Goal: Task Accomplishment & Management: Manage account settings

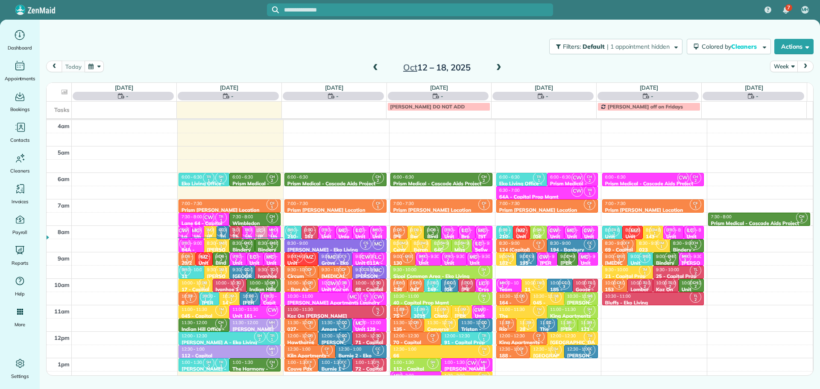
scroll to position [80, 0]
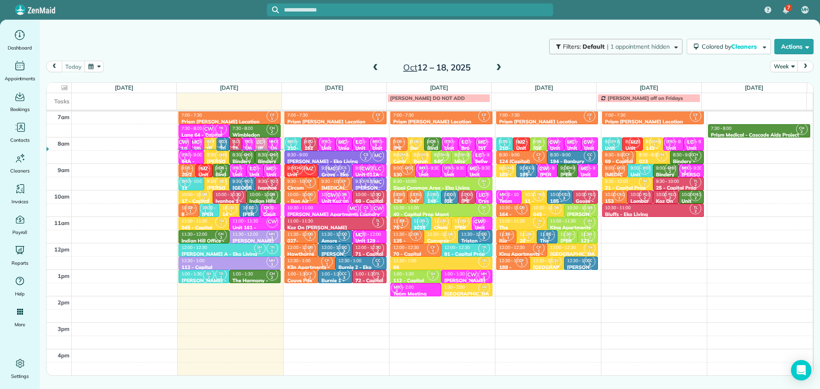
click at [609, 51] on button "Filters: Default | 1 appointment hidden" at bounding box center [615, 46] width 133 height 15
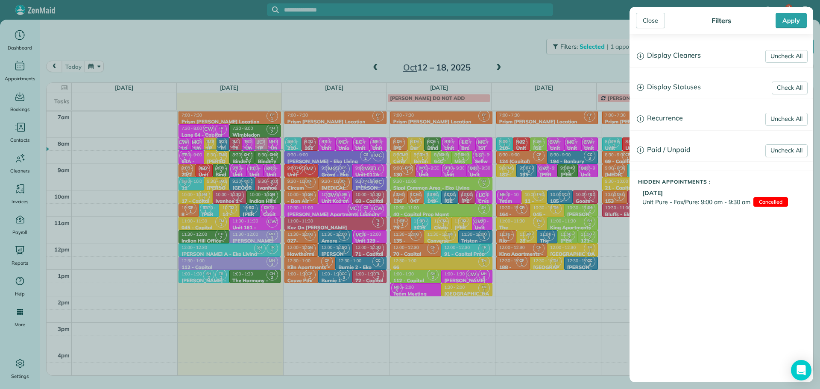
click at [688, 52] on h3 "Display Cleaners" at bounding box center [721, 56] width 183 height 22
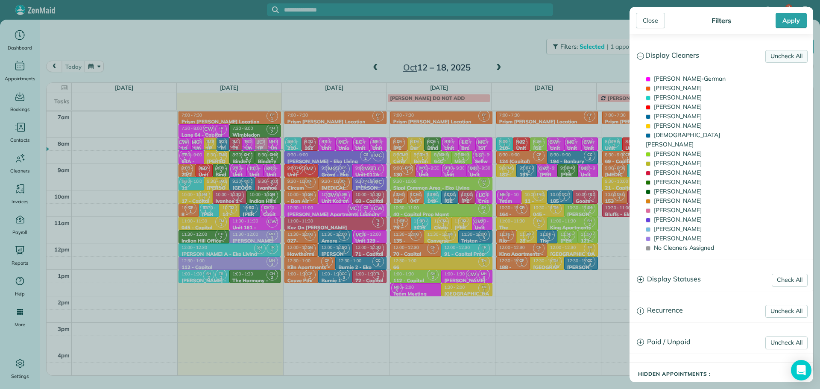
click at [775, 55] on link "Uncheck All" at bounding box center [786, 56] width 42 height 13
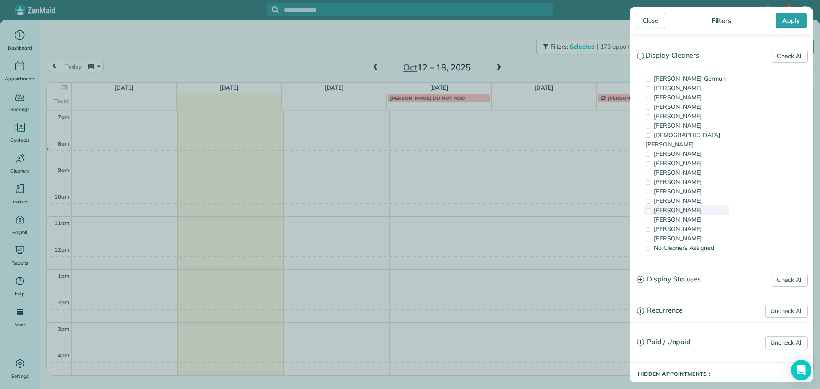
click at [681, 206] on span "[PERSON_NAME]" at bounding box center [677, 210] width 48 height 8
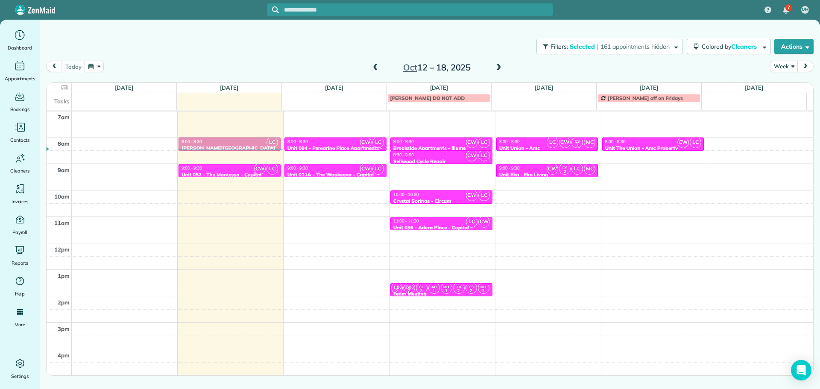
click at [222, 40] on div "Close Filters Apply Check All Display Cleaners [PERSON_NAME]-German [PERSON_NAM…" at bounding box center [410, 194] width 820 height 389
click at [617, 46] on span "| 161 appointments hidden" at bounding box center [633, 47] width 73 height 8
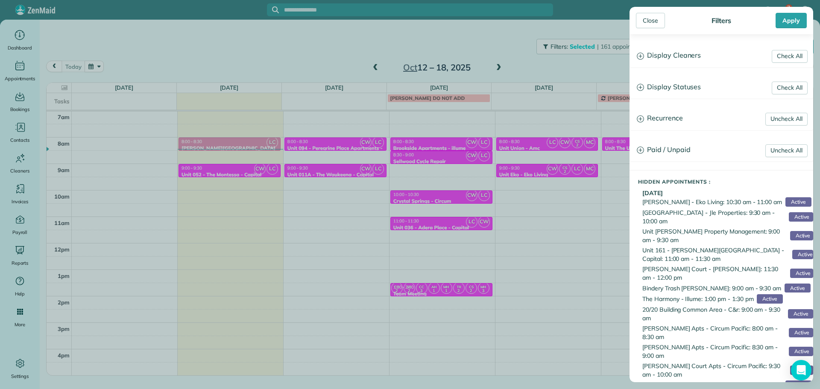
click at [690, 57] on h3 "Display Cleaners" at bounding box center [721, 56] width 183 height 22
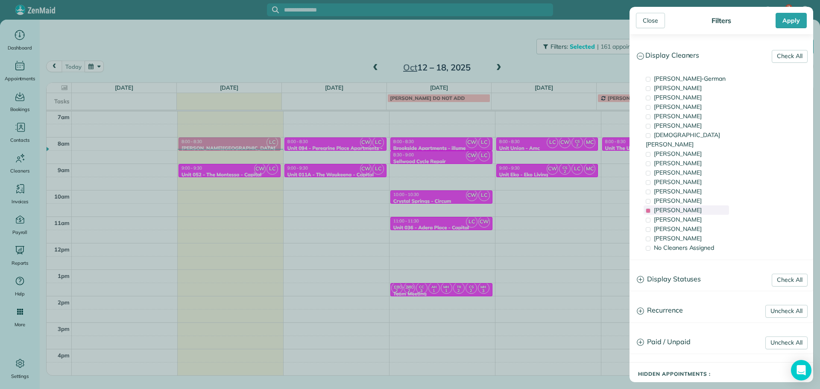
click at [688, 206] on span "[PERSON_NAME]" at bounding box center [677, 210] width 48 height 8
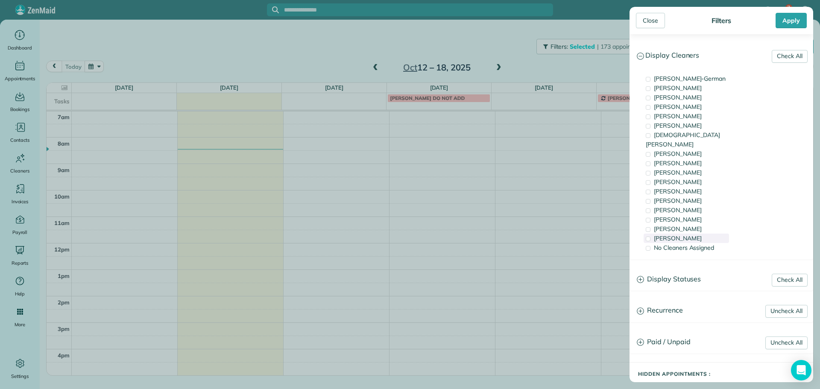
click at [687, 234] on span "[PERSON_NAME]" at bounding box center [677, 238] width 48 height 8
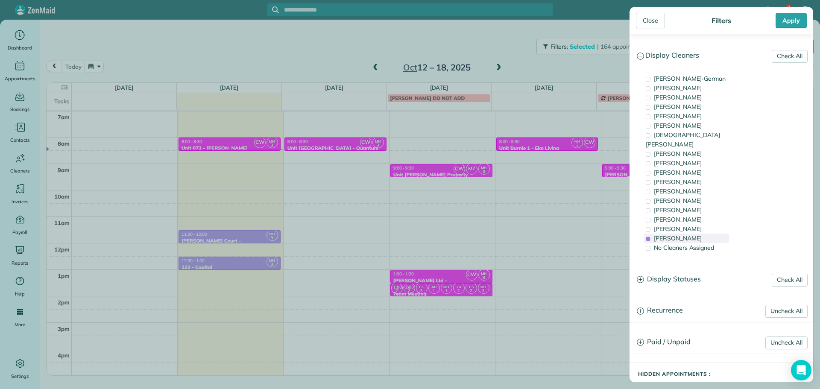
click at [687, 234] on span "[PERSON_NAME]" at bounding box center [677, 238] width 48 height 8
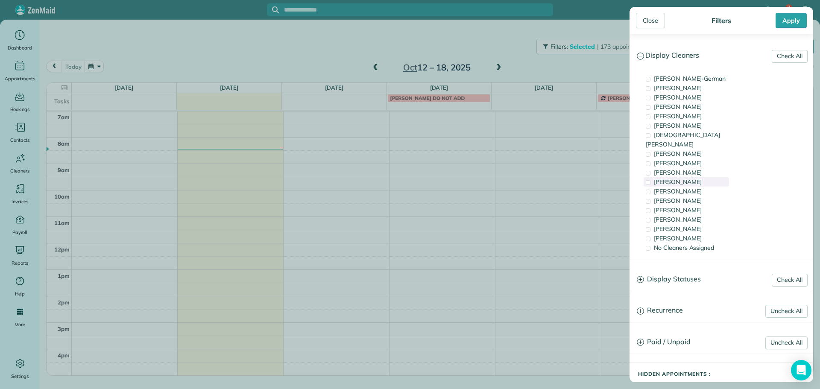
click at [687, 177] on div "[PERSON_NAME]" at bounding box center [685, 181] width 85 height 9
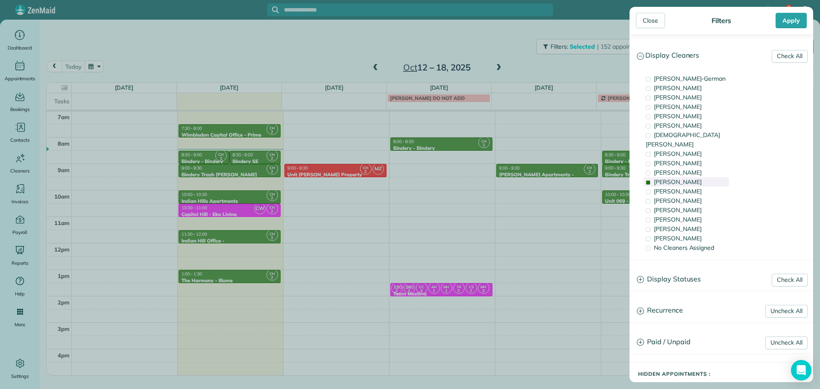
click at [687, 177] on div "[PERSON_NAME]" at bounding box center [685, 181] width 85 height 9
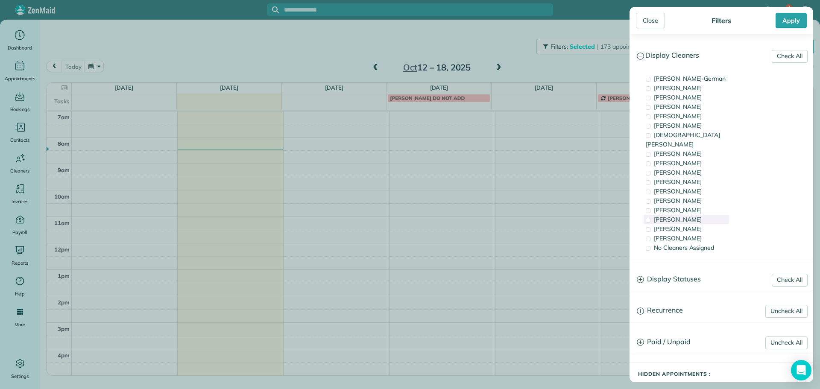
click at [701, 215] on div "[PERSON_NAME]" at bounding box center [685, 219] width 85 height 9
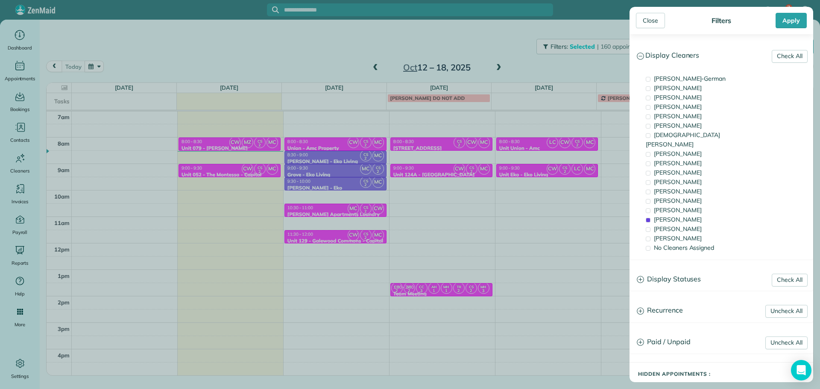
click at [242, 142] on div "Close Filters Apply Check All Display Cleaners [PERSON_NAME]-German [PERSON_NAM…" at bounding box center [410, 194] width 820 height 389
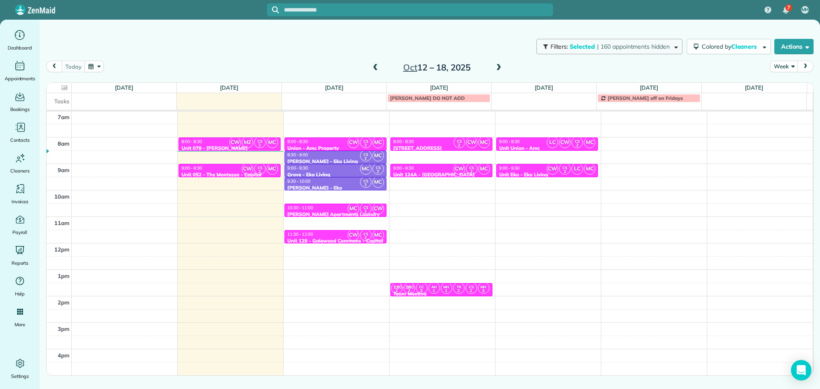
click at [582, 44] on span "Selected" at bounding box center [582, 47] width 26 height 8
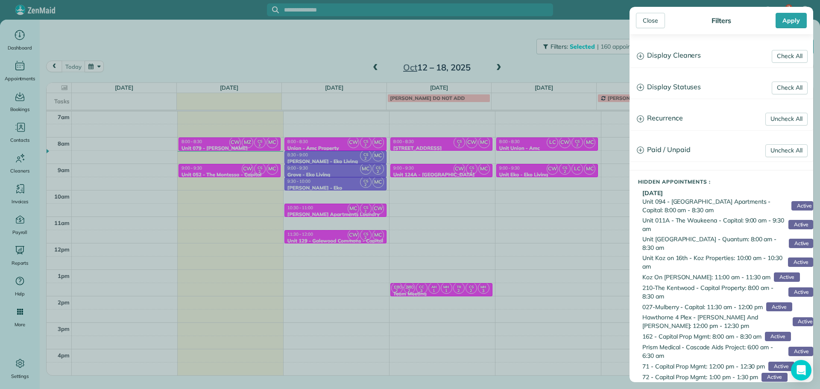
click at [708, 57] on h3 "Display Cleaners" at bounding box center [721, 56] width 183 height 22
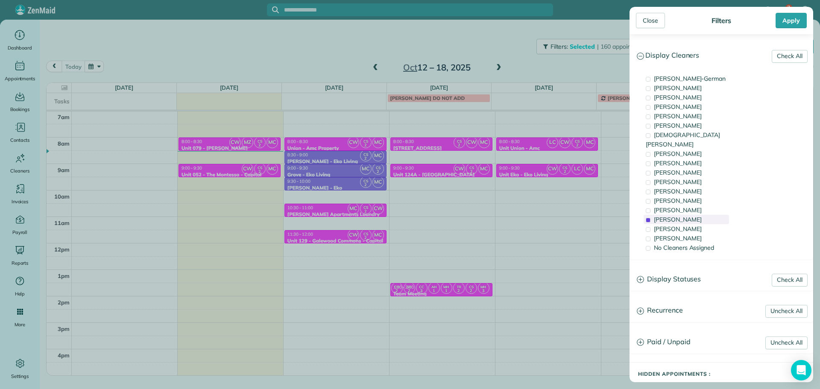
click at [677, 216] on span "[PERSON_NAME]" at bounding box center [677, 220] width 48 height 8
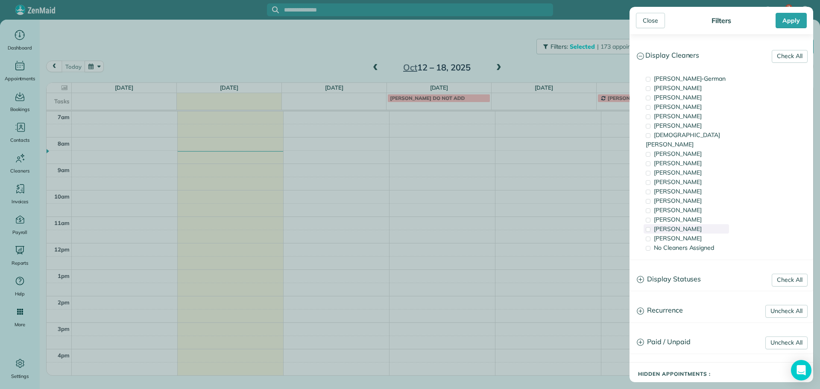
click at [683, 225] on span "[PERSON_NAME]" at bounding box center [677, 229] width 48 height 8
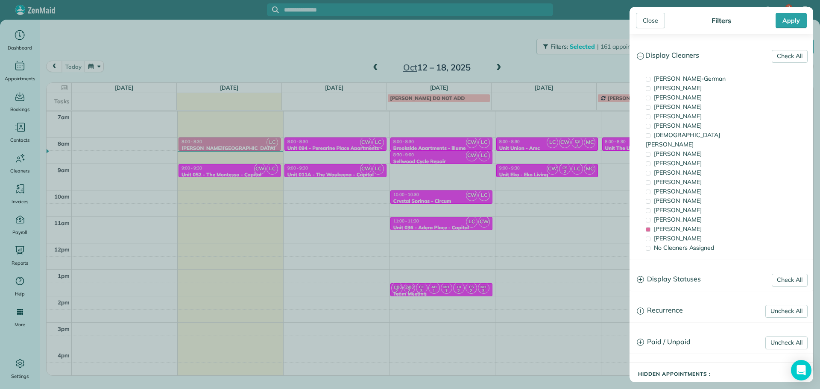
click at [264, 177] on div "Close Filters Apply Check All Display Cleaners [PERSON_NAME]-German [PERSON_NAM…" at bounding box center [410, 194] width 820 height 389
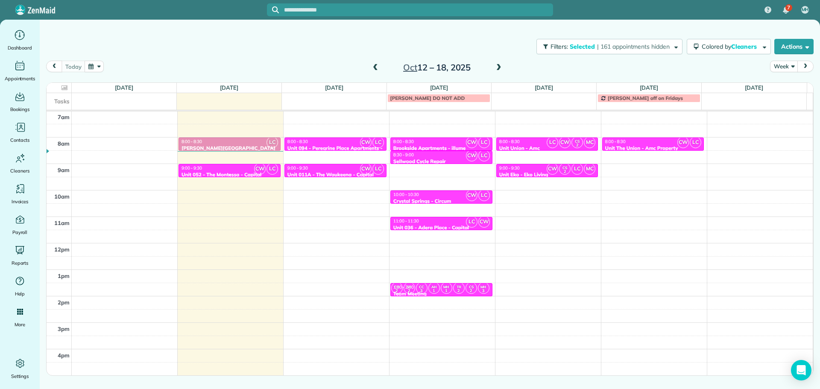
click at [246, 169] on div "9:00 - 9:30" at bounding box center [229, 168] width 97 height 6
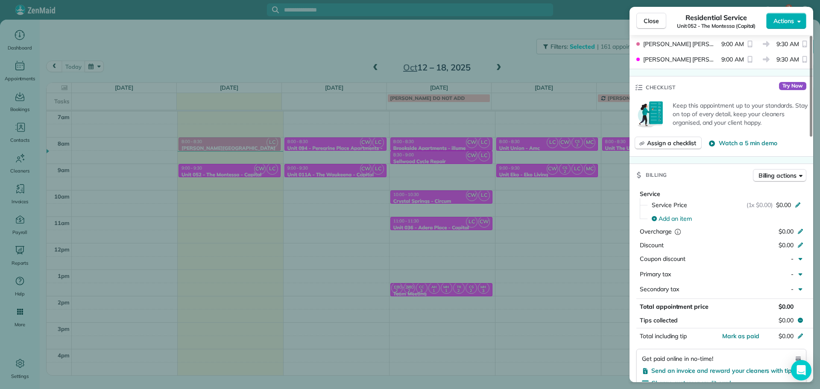
scroll to position [299, 0]
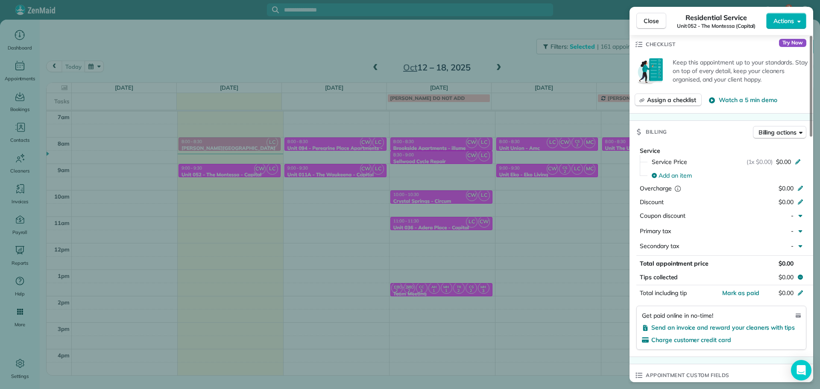
click at [574, 73] on div "Close Residential Service Unit 052 - The Montessa (Capital) Actions Status Acti…" at bounding box center [410, 194] width 820 height 389
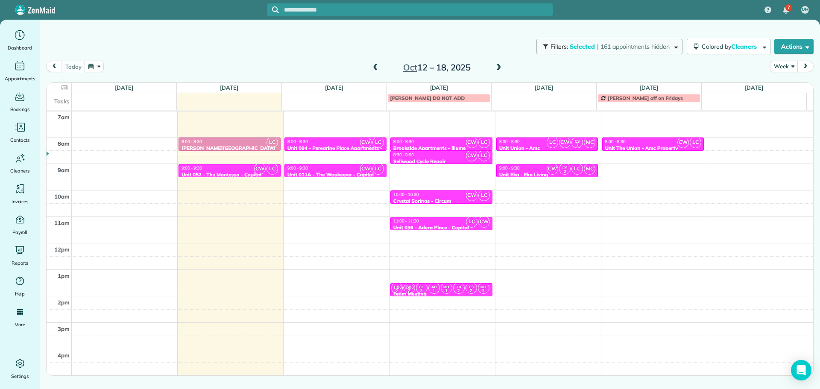
click at [590, 44] on span "Selected" at bounding box center [582, 47] width 26 height 8
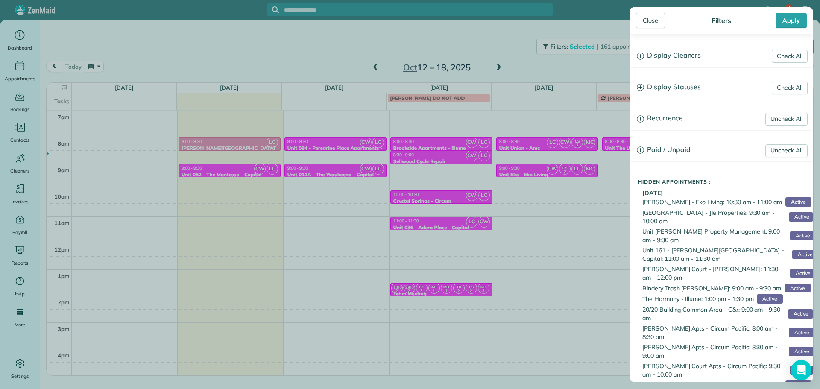
click at [667, 58] on h3 "Display Cleaners" at bounding box center [721, 56] width 183 height 22
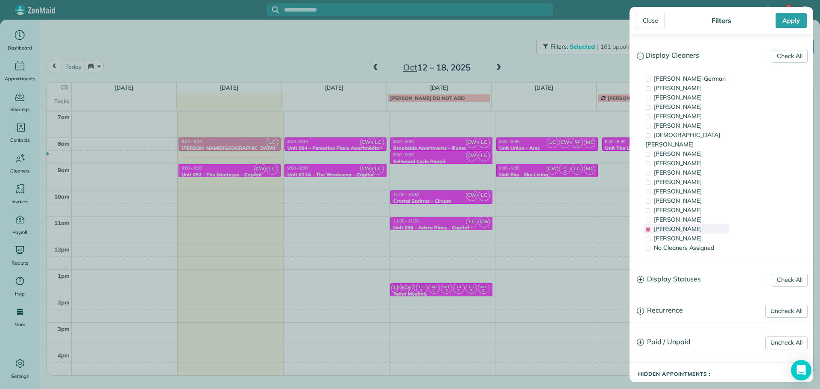
click at [680, 225] on span "[PERSON_NAME]" at bounding box center [677, 229] width 48 height 8
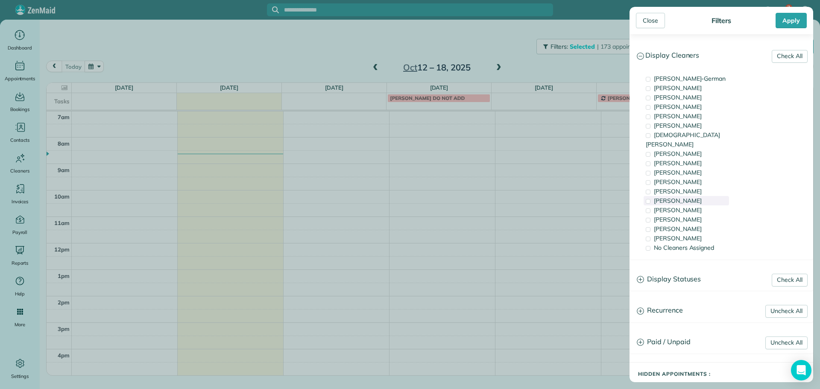
click at [698, 196] on div "[PERSON_NAME]" at bounding box center [685, 200] width 85 height 9
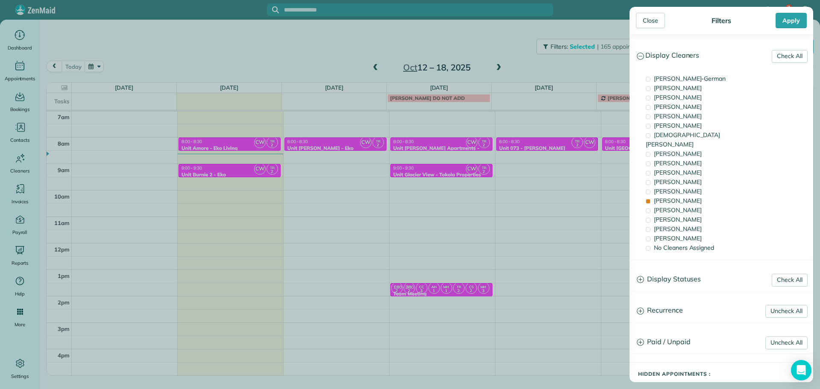
click at [296, 179] on div "Close Filters Apply Check All Display Cleaners [PERSON_NAME]-German [PERSON_NAM…" at bounding box center [410, 194] width 820 height 389
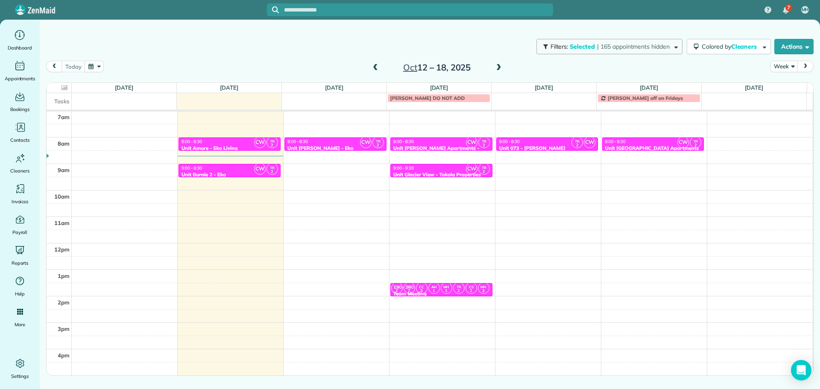
click at [573, 46] on span "Selected" at bounding box center [582, 47] width 26 height 8
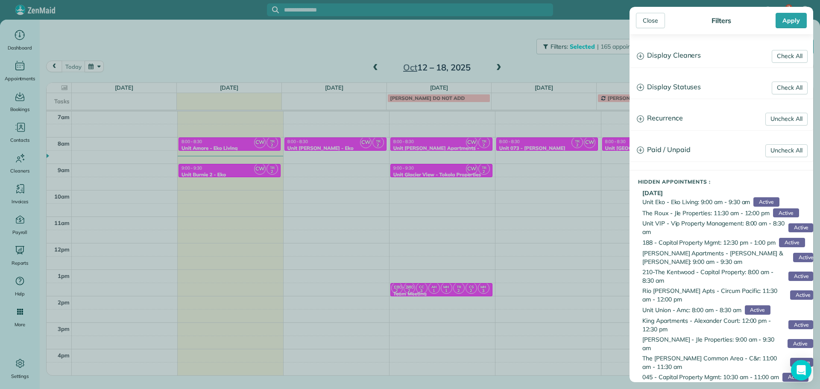
click at [680, 47] on h3 "Display Cleaners" at bounding box center [721, 56] width 183 height 22
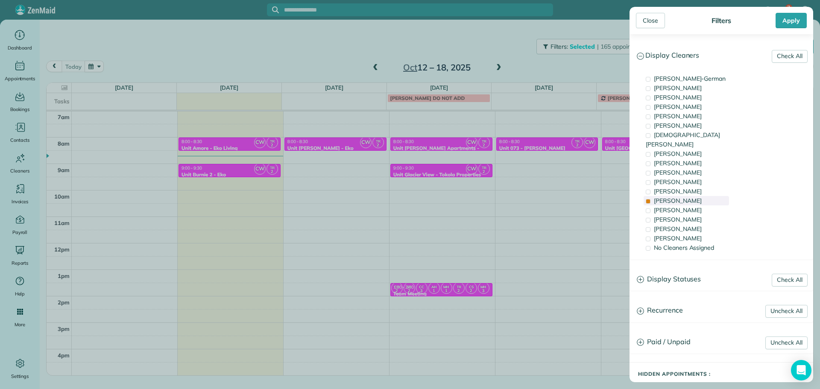
click at [677, 197] on span "[PERSON_NAME]" at bounding box center [677, 201] width 48 height 8
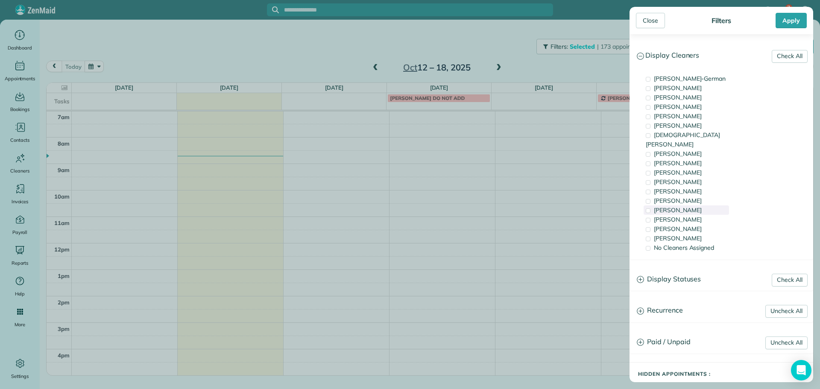
click at [679, 206] on span "[PERSON_NAME]" at bounding box center [677, 210] width 48 height 8
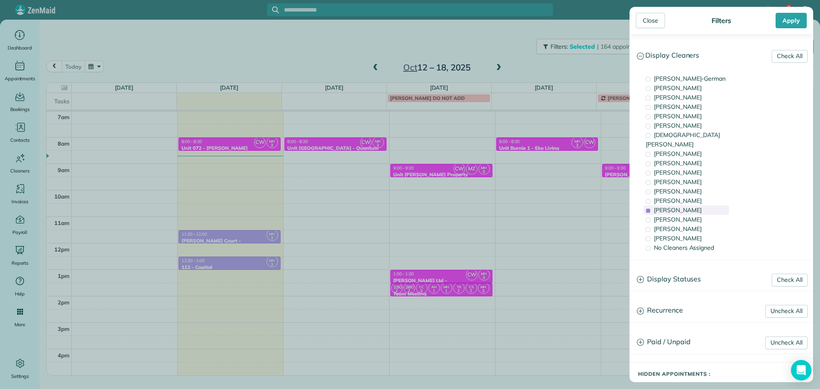
click at [679, 206] on span "[PERSON_NAME]" at bounding box center [677, 210] width 48 height 8
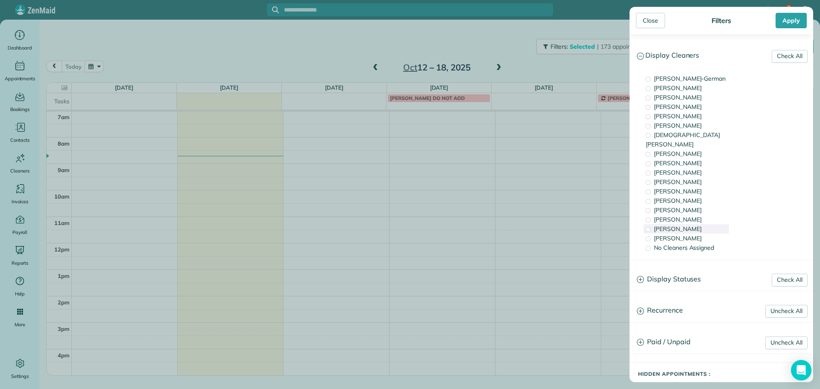
click at [677, 224] on div "[PERSON_NAME]" at bounding box center [685, 228] width 85 height 9
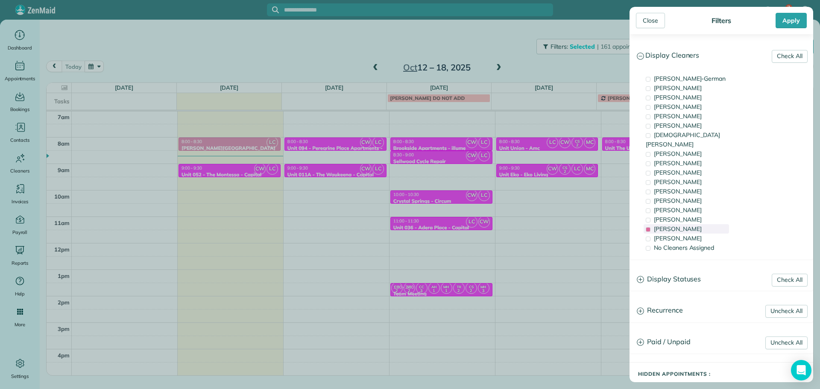
click at [677, 224] on div "[PERSON_NAME]" at bounding box center [685, 228] width 85 height 9
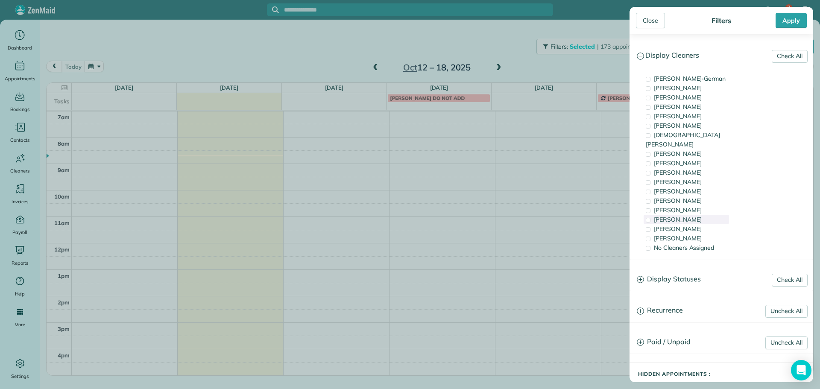
click at [677, 216] on span "[PERSON_NAME]" at bounding box center [677, 220] width 48 height 8
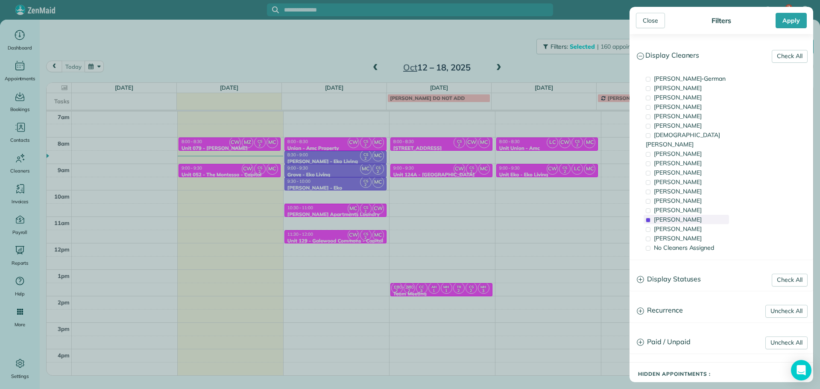
click at [677, 216] on span "[PERSON_NAME]" at bounding box center [677, 220] width 48 height 8
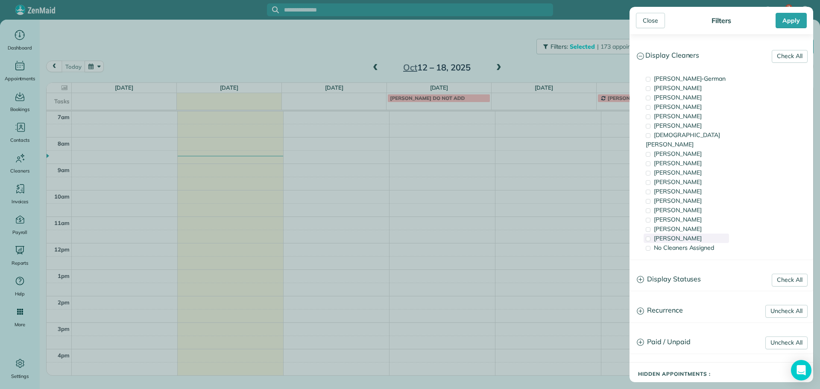
click at [678, 233] on div "[PERSON_NAME]" at bounding box center [685, 237] width 85 height 9
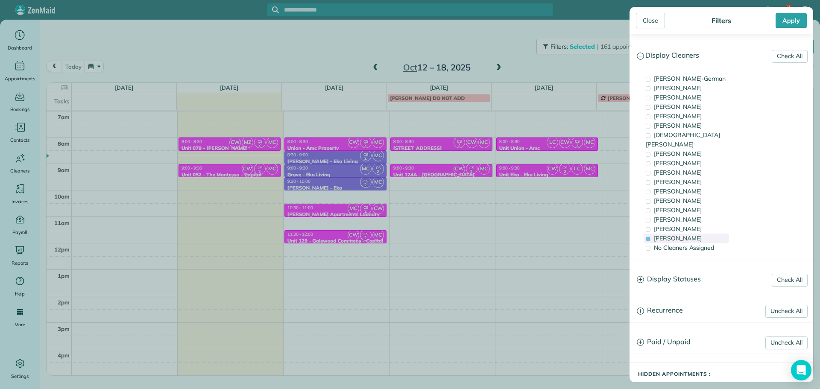
click at [678, 233] on div "[PERSON_NAME]" at bounding box center [685, 237] width 85 height 9
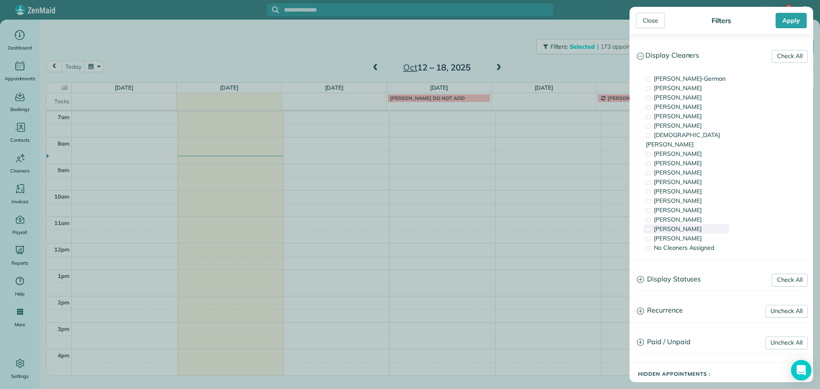
click at [676, 225] on span "[PERSON_NAME]" at bounding box center [677, 229] width 48 height 8
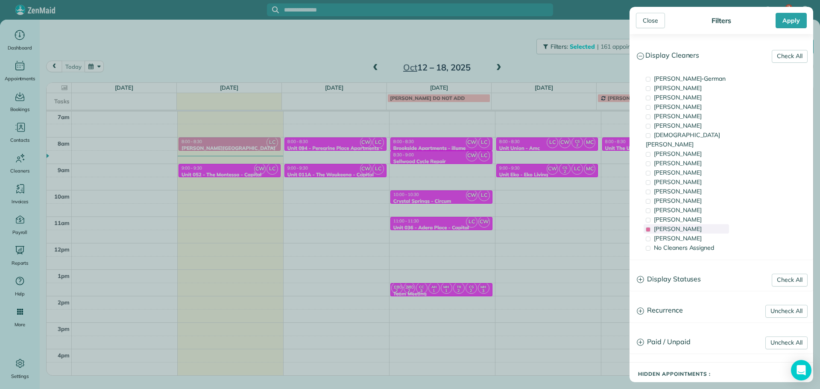
click at [676, 225] on span "[PERSON_NAME]" at bounding box center [677, 229] width 48 height 8
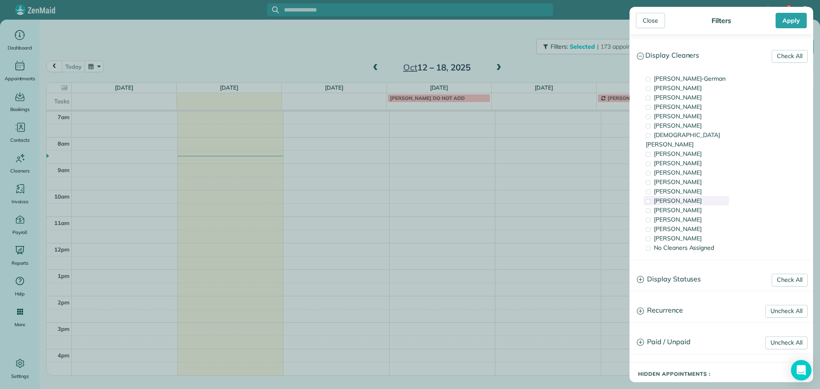
click at [678, 197] on span "[PERSON_NAME]" at bounding box center [677, 201] width 48 height 8
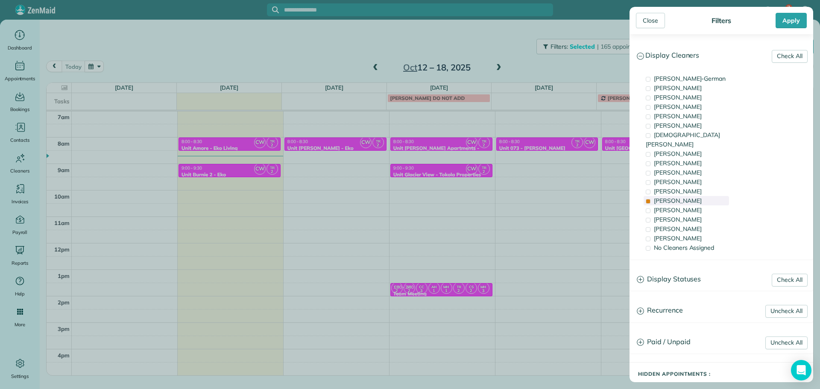
click at [678, 197] on span "[PERSON_NAME]" at bounding box center [677, 201] width 48 height 8
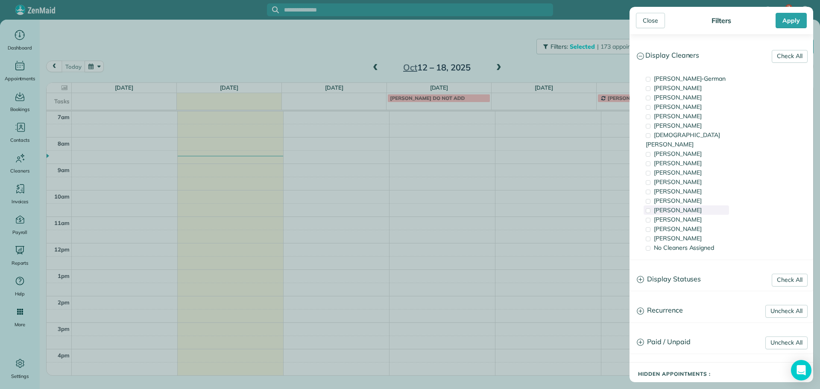
click at [680, 206] on span "[PERSON_NAME]" at bounding box center [677, 210] width 48 height 8
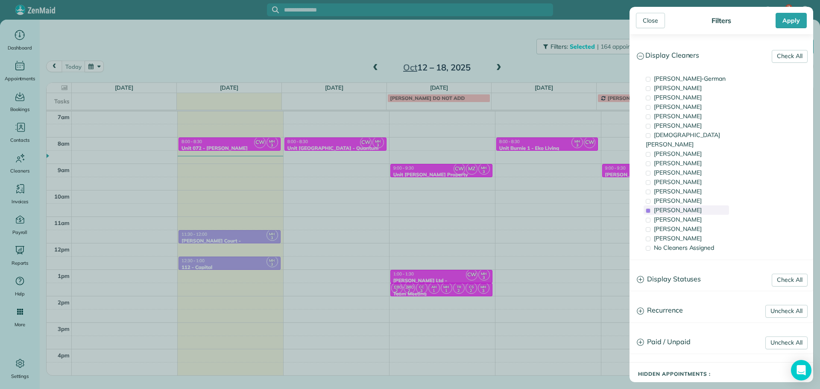
click at [680, 206] on span "[PERSON_NAME]" at bounding box center [677, 210] width 48 height 8
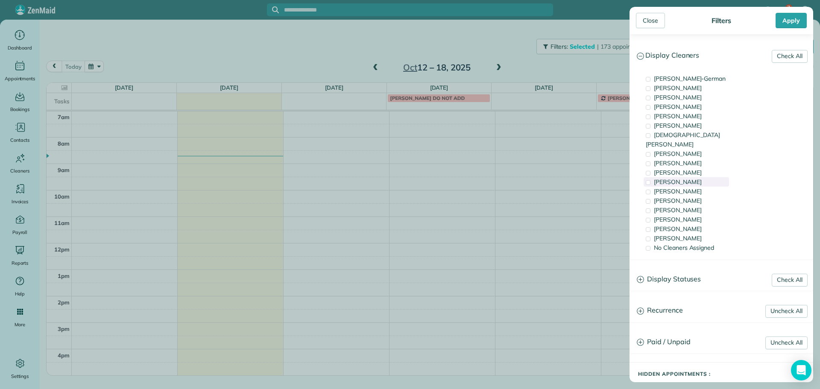
click at [677, 178] on span "[PERSON_NAME]" at bounding box center [677, 182] width 48 height 8
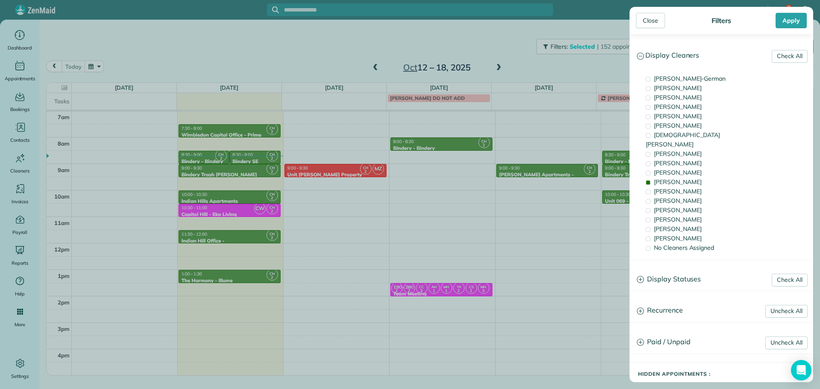
click at [371, 175] on div "Close Filters Apply Check All Display Cleaners [PERSON_NAME]-German [PERSON_NAM…" at bounding box center [410, 194] width 820 height 389
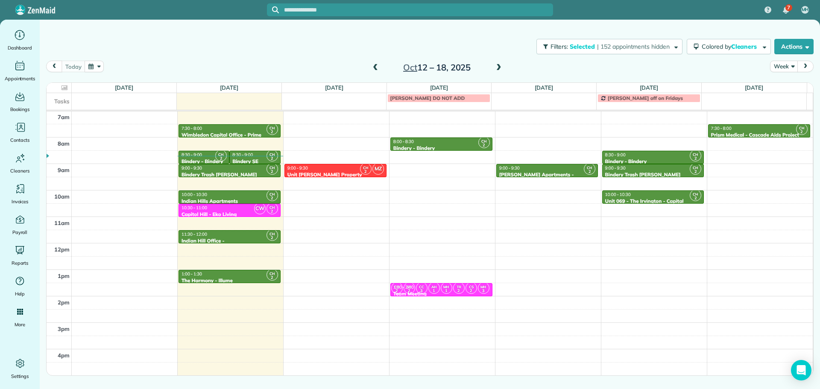
click at [352, 173] on div at bounding box center [335, 174] width 101 height 3
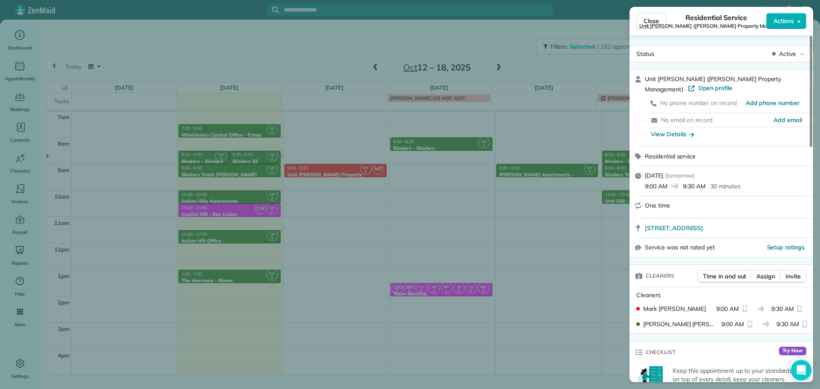
click at [527, 39] on div "Close Residential Service Unit [PERSON_NAME] ([PERSON_NAME] Property Management…" at bounding box center [410, 194] width 820 height 389
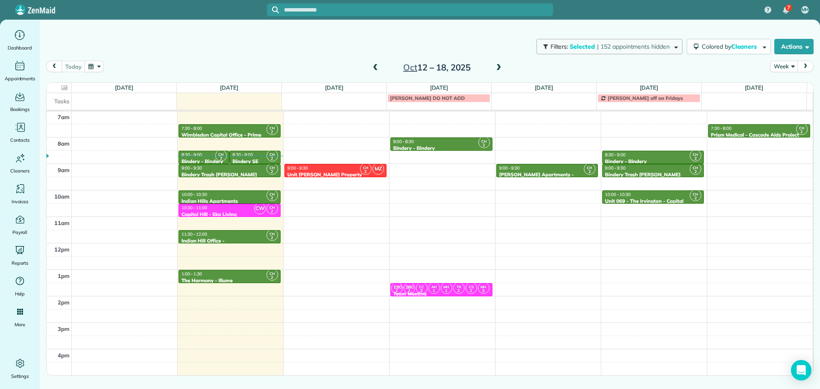
click at [560, 49] on span "Filters:" at bounding box center [559, 47] width 18 height 8
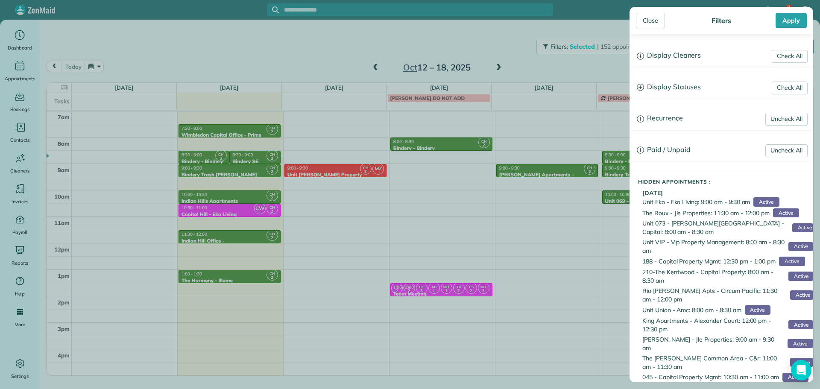
click at [657, 52] on h3 "Display Cleaners" at bounding box center [721, 56] width 183 height 22
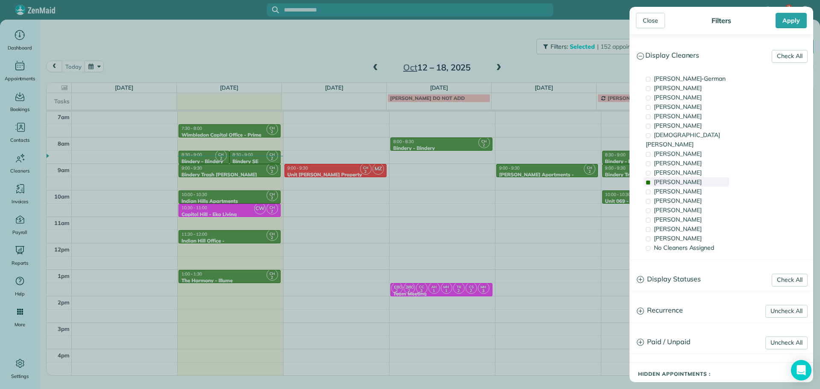
click at [677, 178] on span "[PERSON_NAME]" at bounding box center [677, 182] width 48 height 8
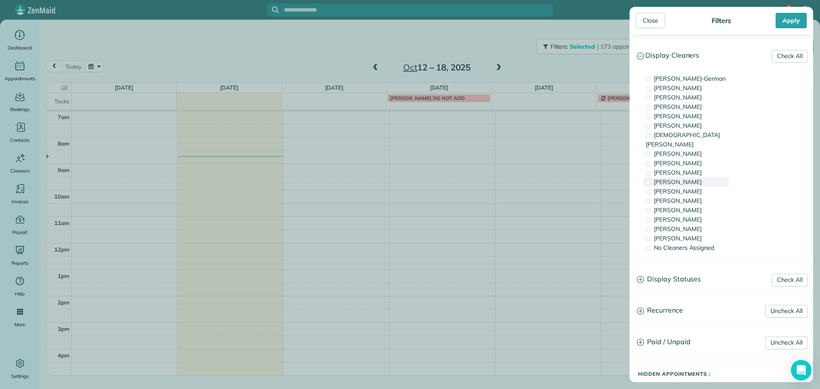
click at [677, 178] on span "[PERSON_NAME]" at bounding box center [677, 182] width 48 height 8
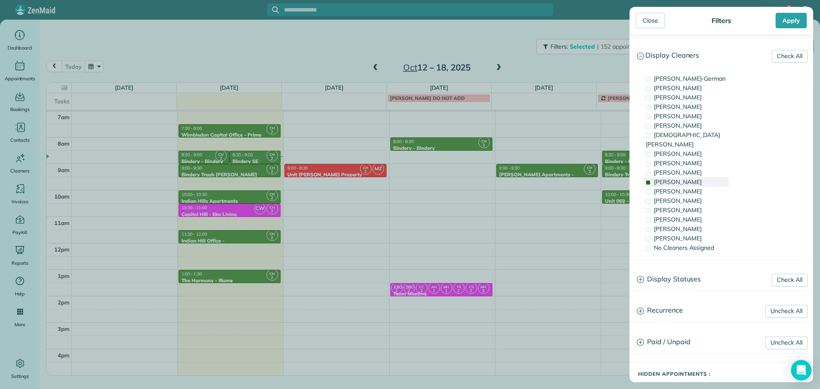
click at [677, 178] on span "[PERSON_NAME]" at bounding box center [677, 182] width 48 height 8
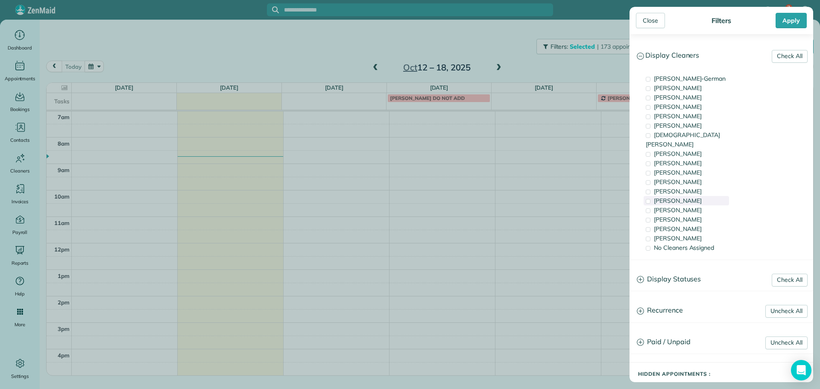
click at [684, 197] on span "[PERSON_NAME]" at bounding box center [677, 201] width 48 height 8
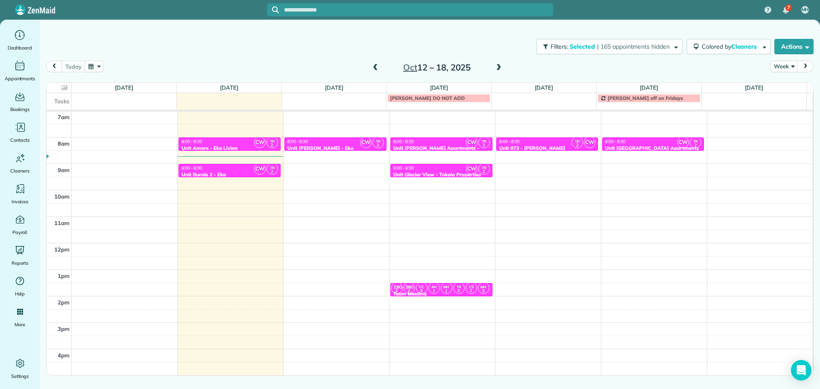
drag, startPoint x: 271, startPoint y: 137, endPoint x: 241, endPoint y: 148, distance: 32.0
click at [268, 139] on div "Close Filters Apply Check All Display Cleaners [PERSON_NAME]-German [PERSON_NAM…" at bounding box center [410, 194] width 820 height 389
click at [222, 144] on div "8:00 - 8:30" at bounding box center [229, 142] width 97 height 6
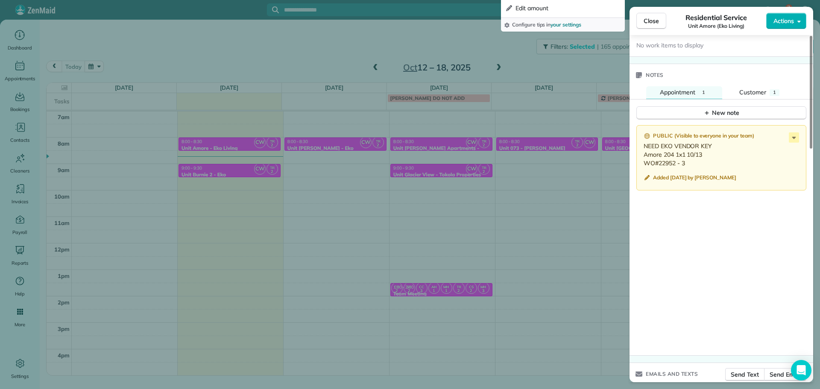
scroll to position [716, 0]
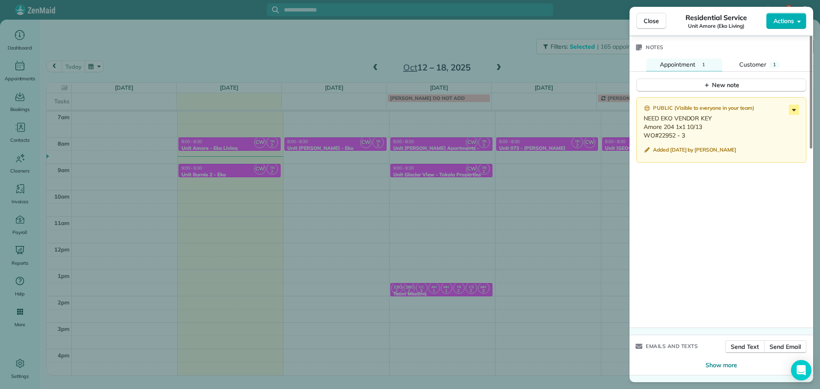
click at [796, 111] on icon at bounding box center [793, 110] width 10 height 10
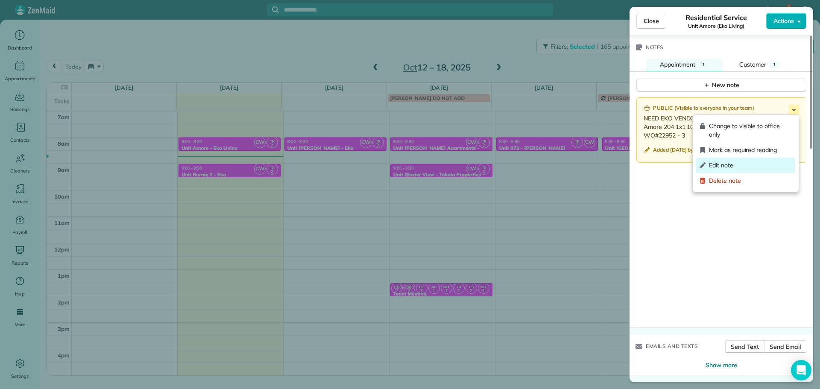
click at [753, 160] on div "Edit note" at bounding box center [745, 164] width 99 height 15
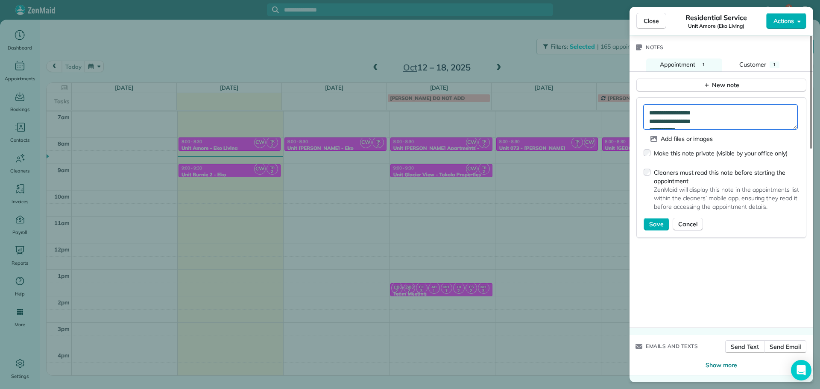
click at [743, 119] on textarea "**********" at bounding box center [720, 117] width 154 height 25
type textarea "**********"
click at [655, 224] on span "Save" at bounding box center [656, 224] width 15 height 9
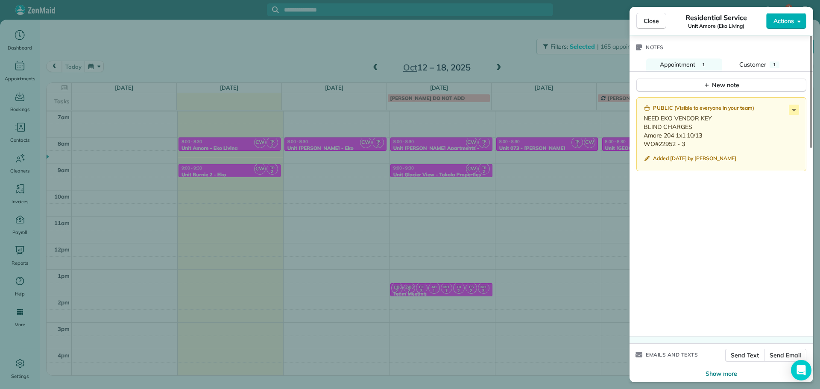
click at [479, 37] on div "Close Residential Service Unit Amore (Eko Living) Actions Status Active Unit Am…" at bounding box center [410, 194] width 820 height 389
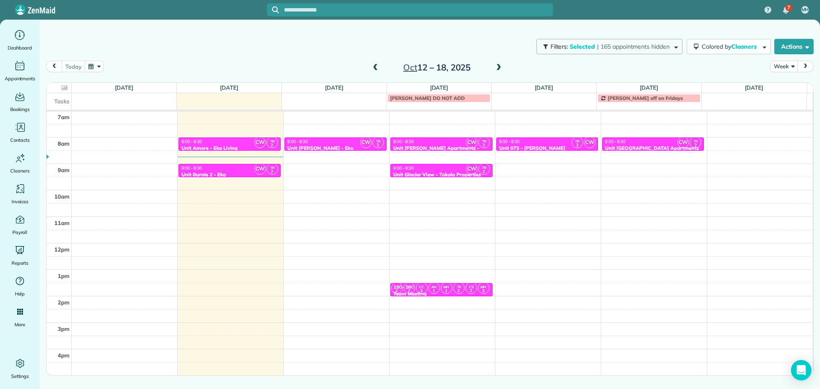
click at [593, 51] on button "Filters: Selected | 165 appointments hidden" at bounding box center [609, 46] width 146 height 15
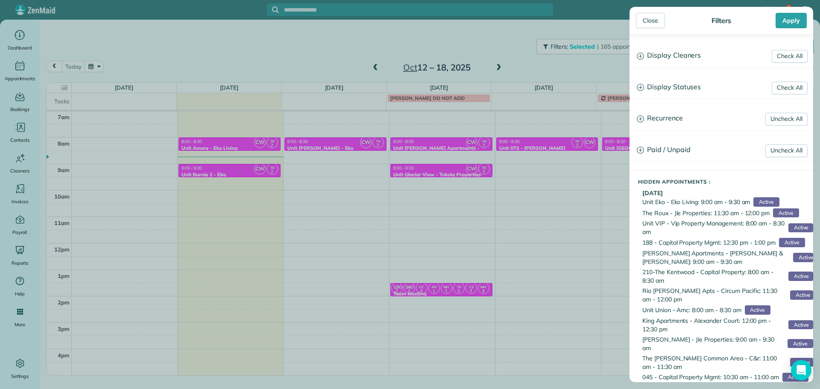
click at [674, 53] on h3 "Display Cleaners" at bounding box center [721, 56] width 183 height 22
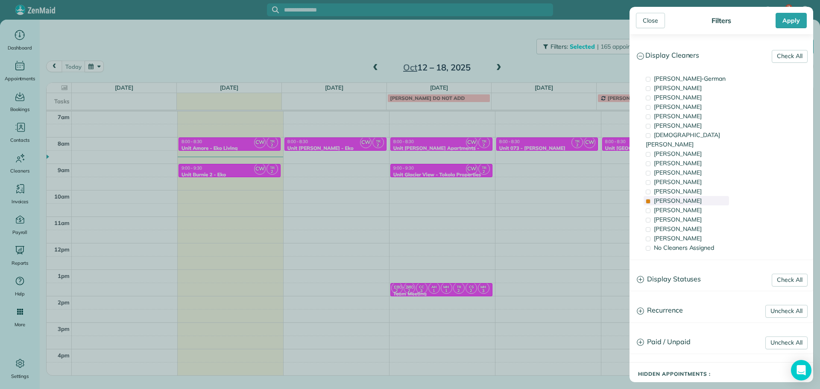
click at [677, 197] on span "[PERSON_NAME]" at bounding box center [677, 201] width 48 height 8
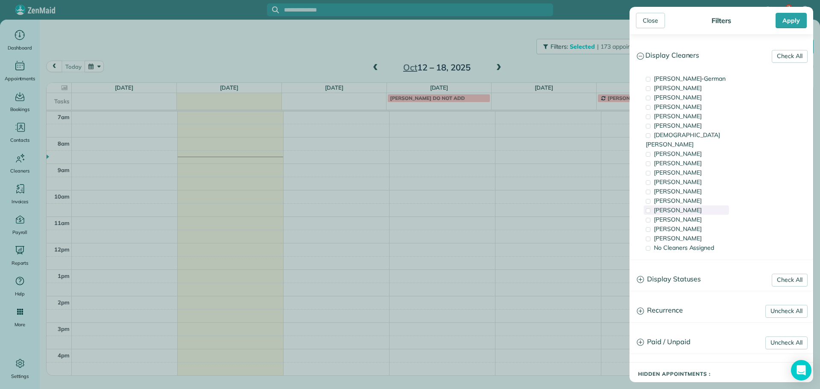
click at [677, 206] on span "[PERSON_NAME]" at bounding box center [677, 210] width 48 height 8
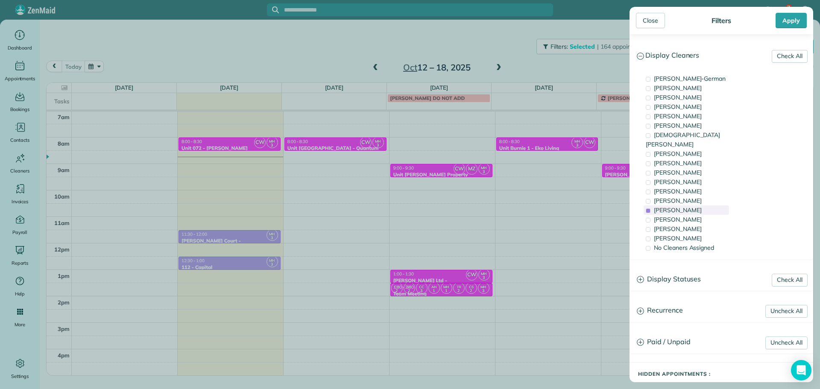
click at [677, 206] on span "[PERSON_NAME]" at bounding box center [677, 210] width 48 height 8
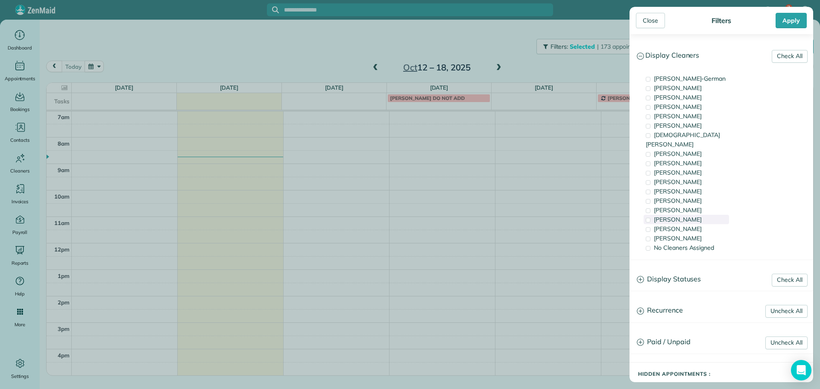
click at [679, 216] on span "[PERSON_NAME]" at bounding box center [677, 220] width 48 height 8
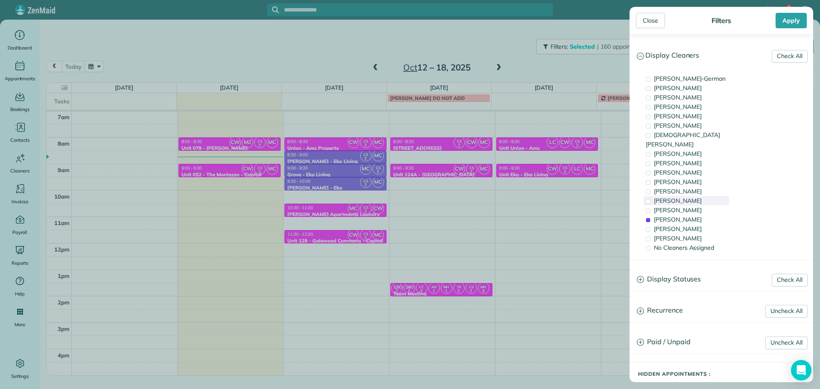
click at [679, 197] on span "[PERSON_NAME]" at bounding box center [677, 201] width 48 height 8
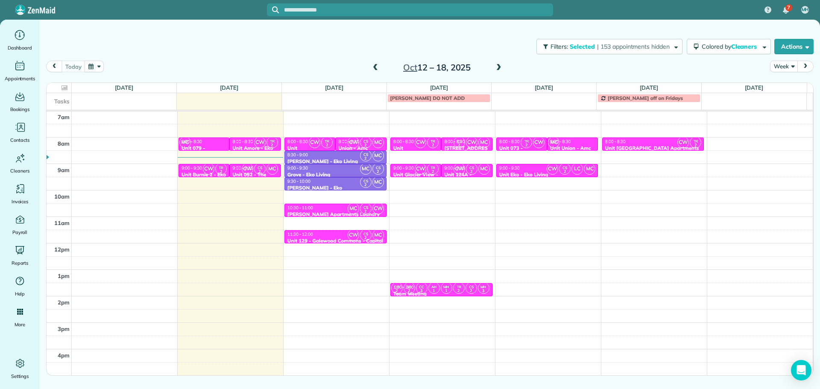
drag, startPoint x: 579, startPoint y: 168, endPoint x: 575, endPoint y: 166, distance: 4.5
click at [575, 166] on div "Close Filters Apply Check All Display Cleaners [PERSON_NAME]-German [PERSON_NAM…" at bounding box center [410, 194] width 820 height 389
click at [515, 143] on span "8:00 - 8:30" at bounding box center [509, 142] width 20 height 6
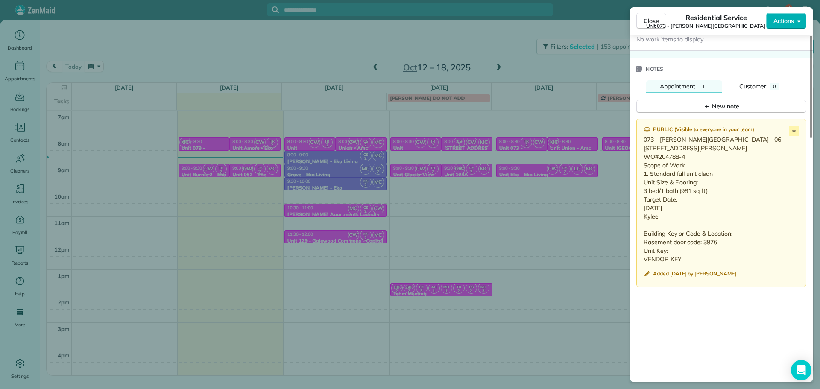
scroll to position [683, 0]
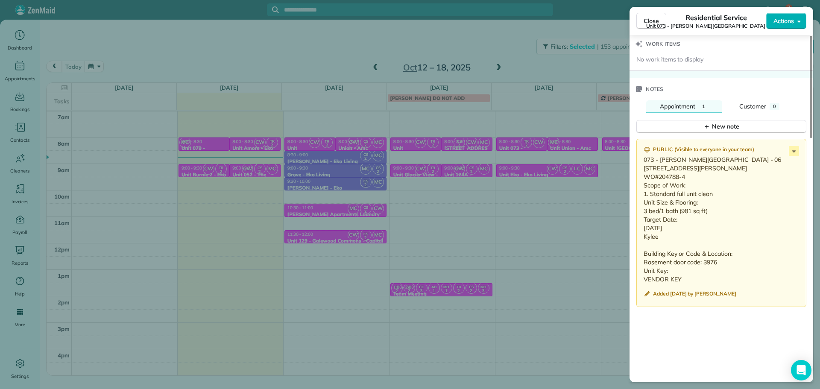
click at [583, 63] on div "Close Residential Service Unit 073 - [PERSON_NAME][GEOGRAPHIC_DATA] (Capital) A…" at bounding box center [410, 194] width 820 height 389
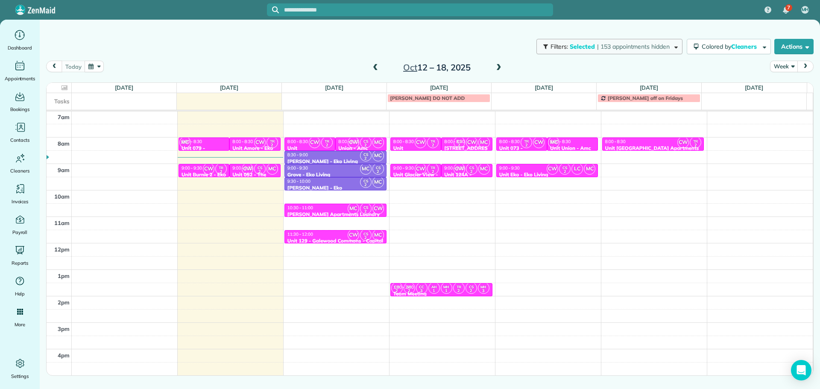
click at [624, 43] on span "| 153 appointments hidden" at bounding box center [633, 47] width 73 height 8
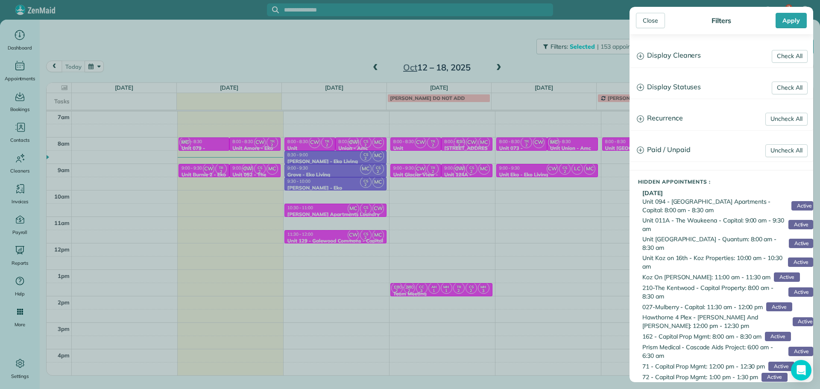
click at [682, 49] on h3 "Display Cleaners" at bounding box center [721, 56] width 183 height 22
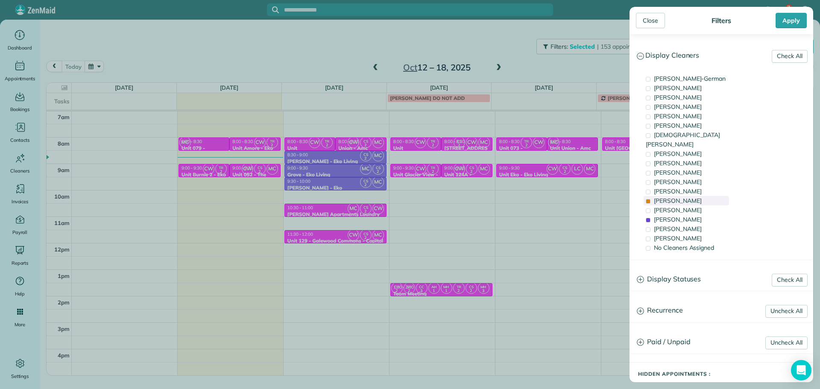
click at [691, 196] on div "[PERSON_NAME]" at bounding box center [685, 200] width 85 height 9
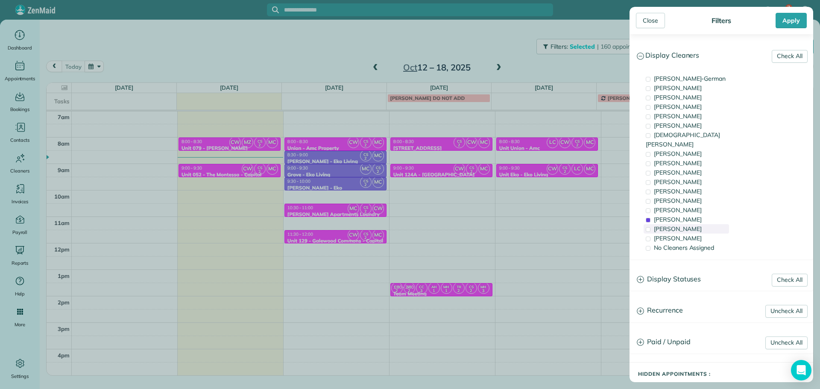
click at [690, 225] on span "[PERSON_NAME]" at bounding box center [677, 229] width 48 height 8
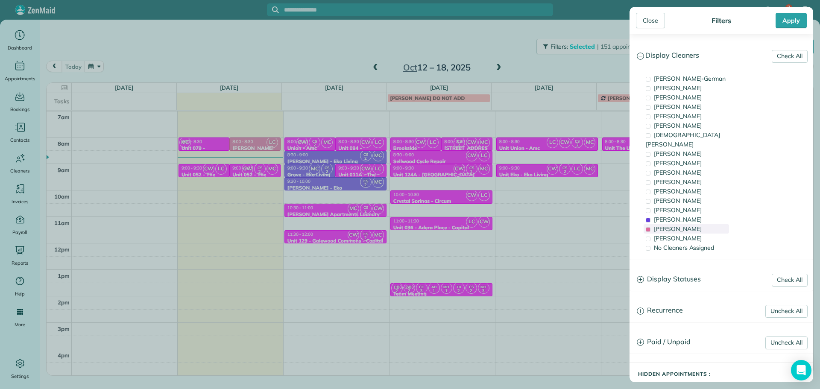
click at [690, 225] on span "[PERSON_NAME]" at bounding box center [677, 229] width 48 height 8
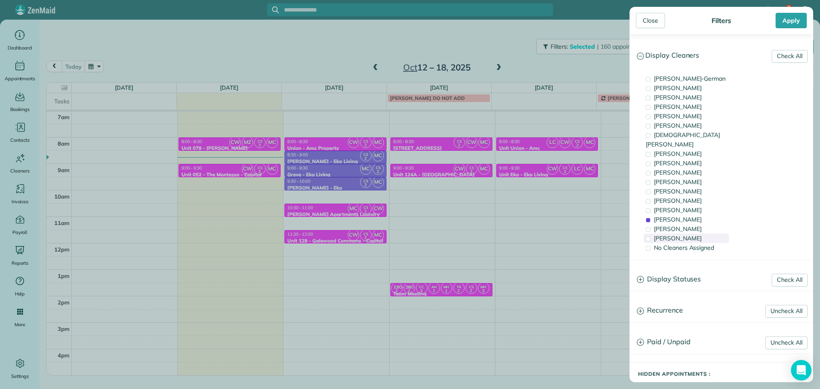
click at [688, 233] on div "[PERSON_NAME]" at bounding box center [685, 237] width 85 height 9
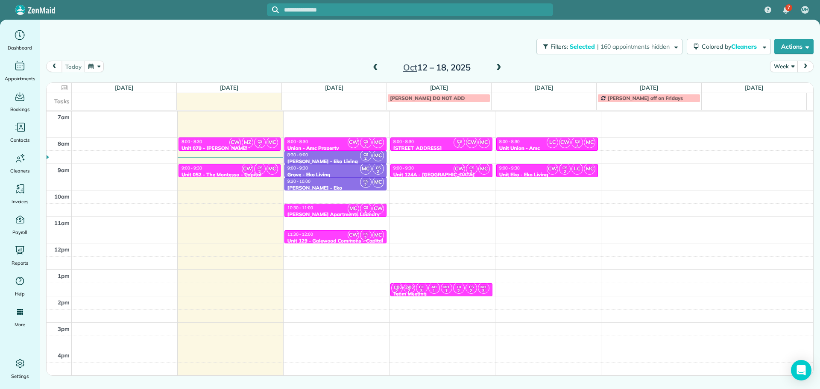
click at [561, 202] on div "Close Filters Apply Check All Display Cleaners [PERSON_NAME]-German [PERSON_NAM…" at bounding box center [410, 194] width 820 height 389
click at [617, 44] on span "| 160 appointments hidden" at bounding box center [633, 47] width 73 height 8
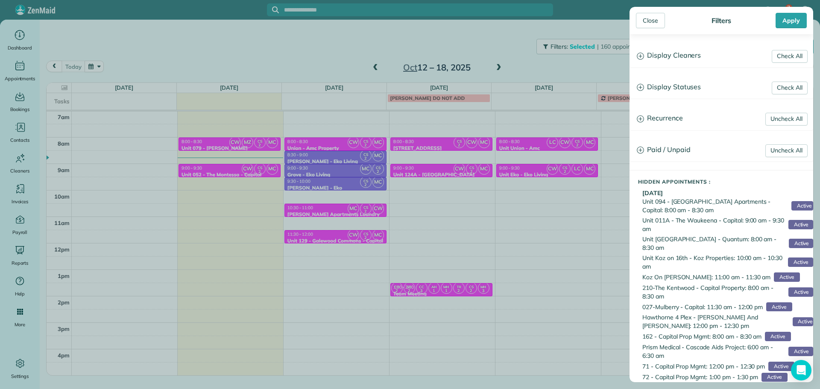
click at [675, 49] on h3 "Display Cleaners" at bounding box center [721, 56] width 183 height 22
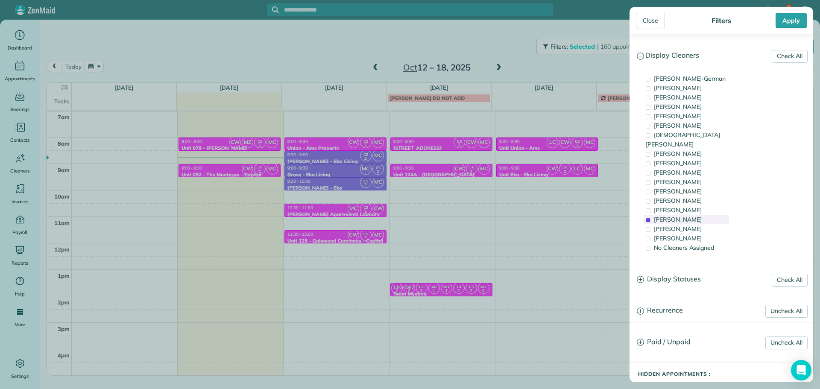
click at [685, 216] on span "[PERSON_NAME]" at bounding box center [677, 220] width 48 height 8
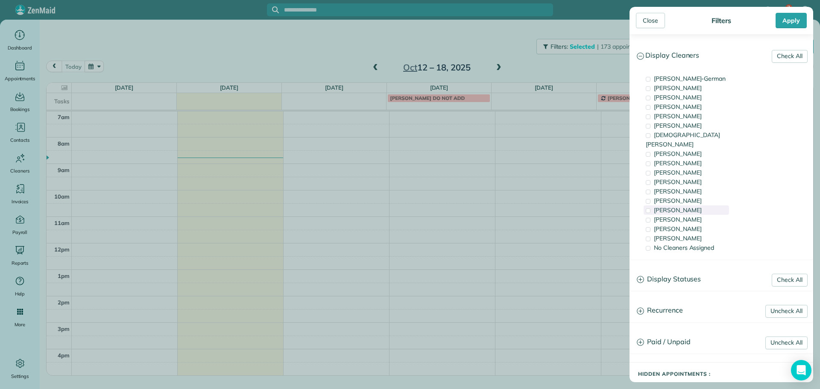
click at [685, 206] on span "[PERSON_NAME]" at bounding box center [677, 210] width 48 height 8
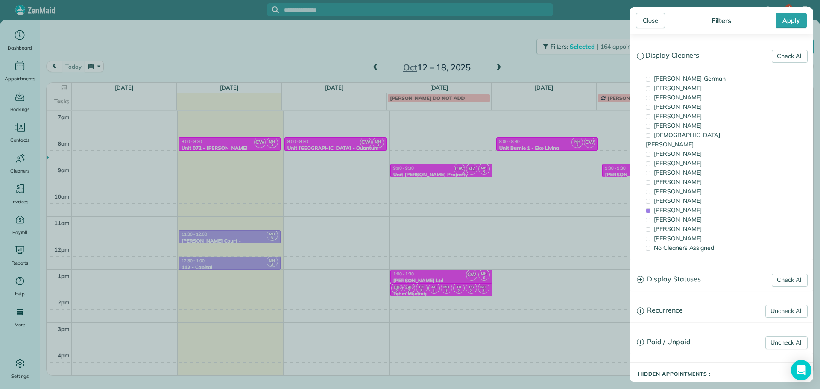
click at [385, 52] on div "Close Filters Apply Check All Display Cleaners [PERSON_NAME]-German [PERSON_NAM…" at bounding box center [410, 194] width 820 height 389
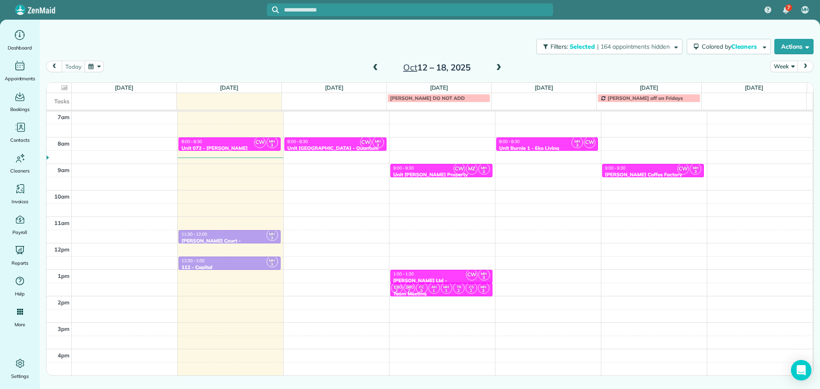
click at [376, 68] on span at bounding box center [374, 68] width 9 height 8
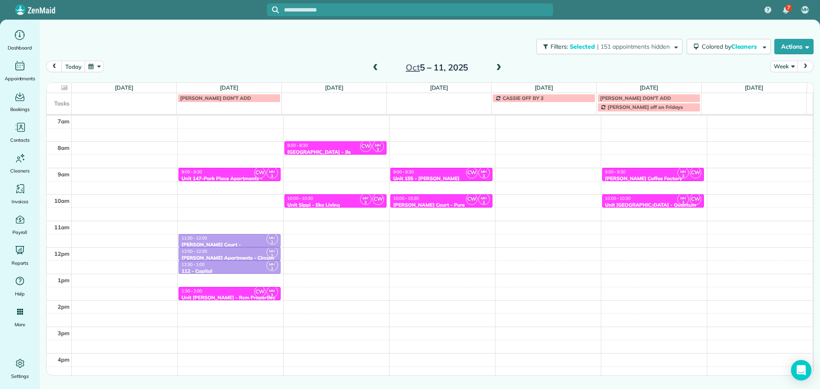
click at [647, 198] on div "10:00 - 10:30" at bounding box center [652, 198] width 97 height 6
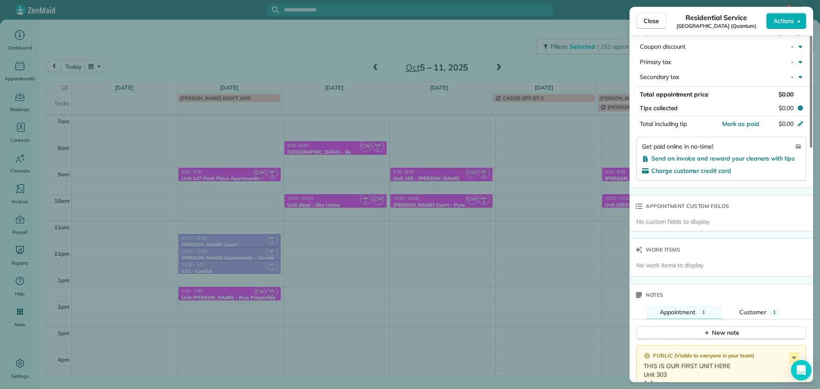
scroll to position [513, 0]
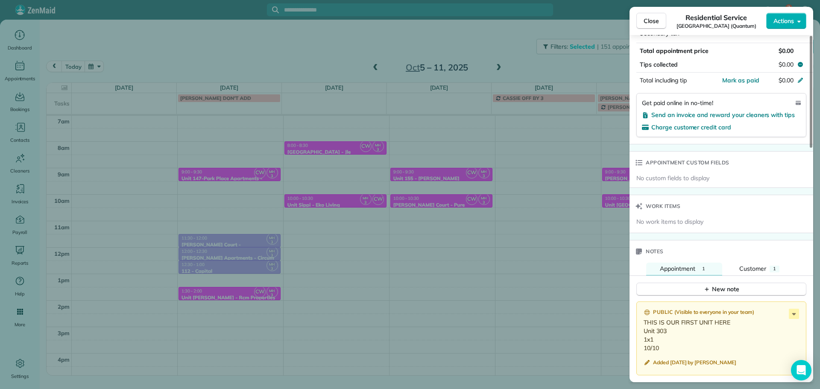
click at [539, 184] on div "Close Residential Service [GEOGRAPHIC_DATA] (Quantum) Actions Status Active [GE…" at bounding box center [410, 194] width 820 height 389
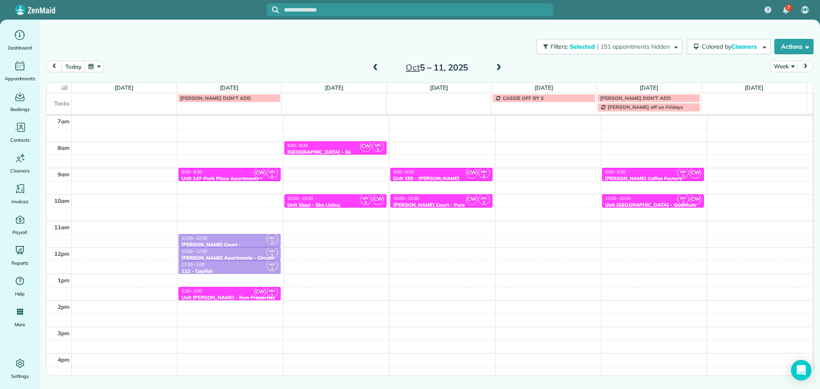
click at [442, 175] on div "9:00 - 9:30" at bounding box center [441, 172] width 97 height 6
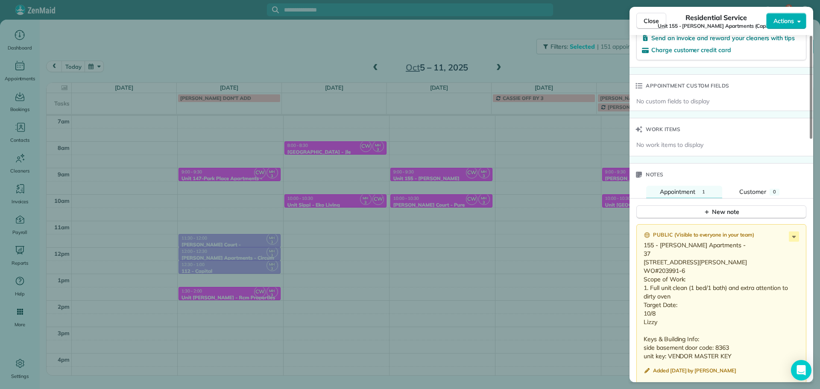
scroll to position [599, 0]
click at [515, 55] on div "Close Residential Service Unit 155 - [PERSON_NAME] Apartments (Capital) Actions…" at bounding box center [410, 194] width 820 height 389
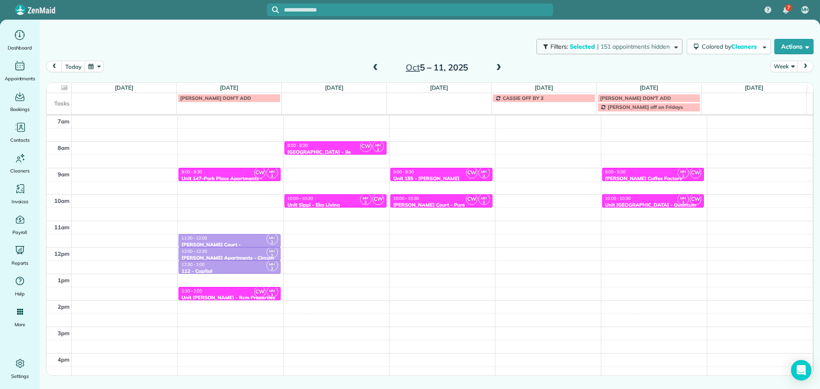
click at [584, 47] on span "Selected" at bounding box center [582, 47] width 26 height 8
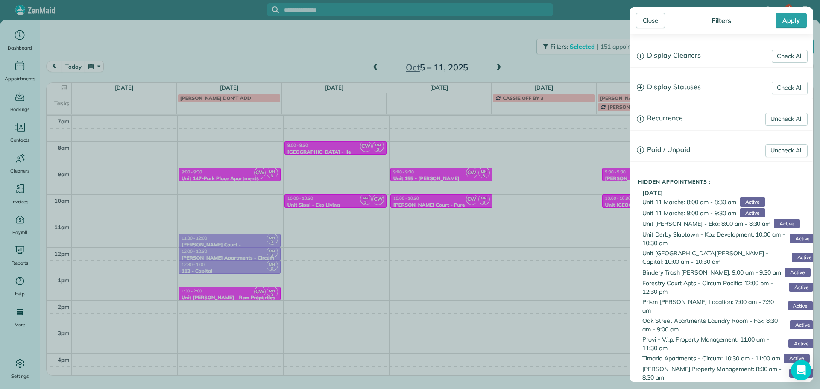
click at [673, 58] on h3 "Display Cleaners" at bounding box center [721, 56] width 183 height 22
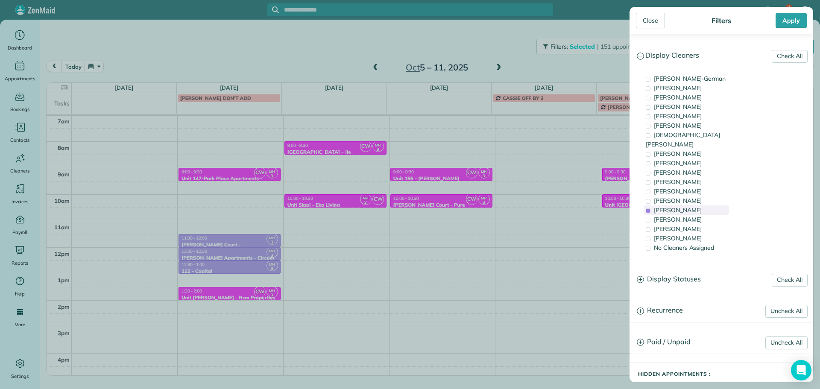
click at [679, 206] on span "[PERSON_NAME]" at bounding box center [677, 210] width 48 height 8
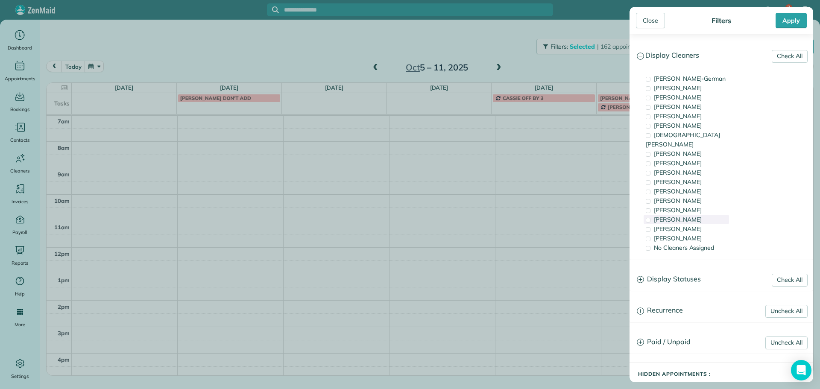
click at [683, 216] on span "[PERSON_NAME]" at bounding box center [677, 220] width 48 height 8
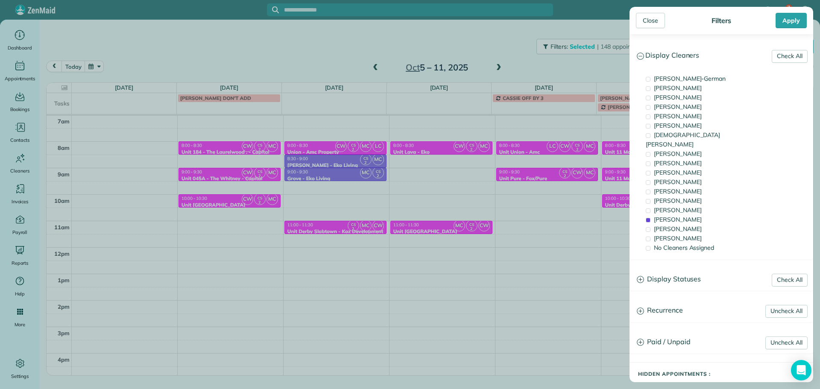
click at [547, 75] on div "Close Filters Apply Check All Display Cleaners [PERSON_NAME]-German [PERSON_NAM…" at bounding box center [410, 194] width 820 height 389
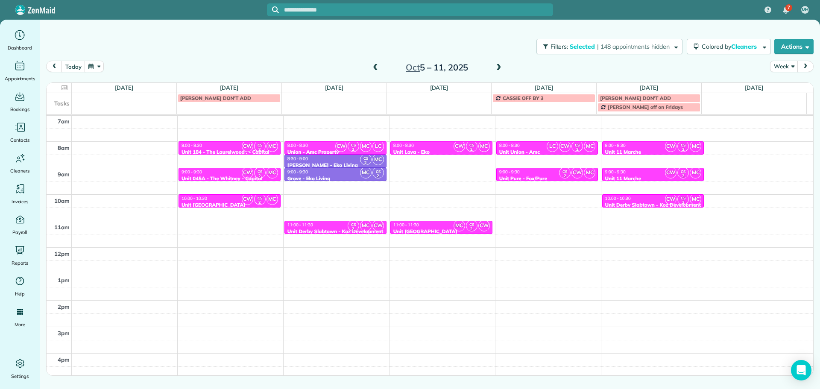
click at [498, 72] on span at bounding box center [498, 67] width 9 height 13
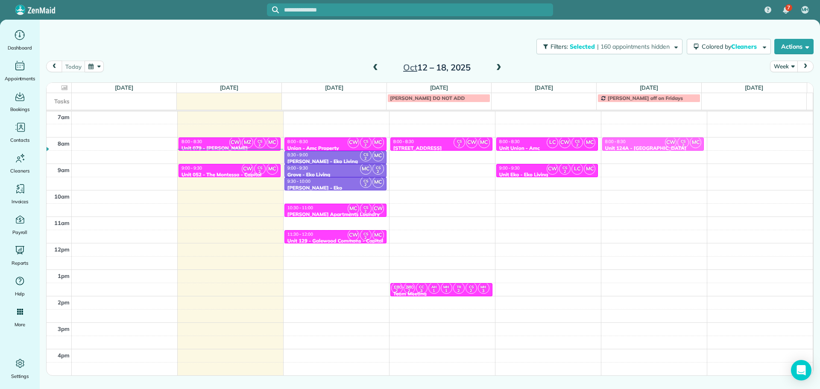
drag, startPoint x: 439, startPoint y: 169, endPoint x: 645, endPoint y: 143, distance: 207.4
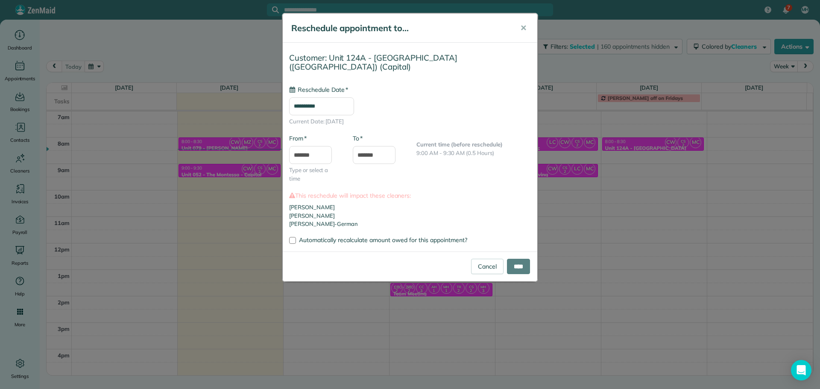
type input "**********"
click at [515, 262] on input "****" at bounding box center [518, 266] width 23 height 15
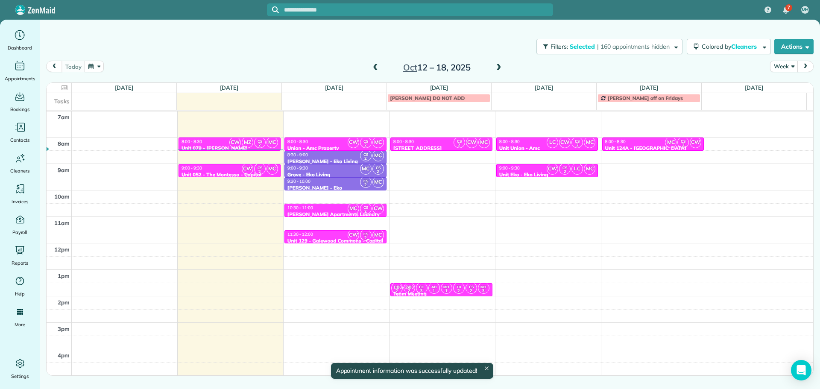
click at [656, 141] on div "8:00 - 8:30" at bounding box center [652, 142] width 97 height 6
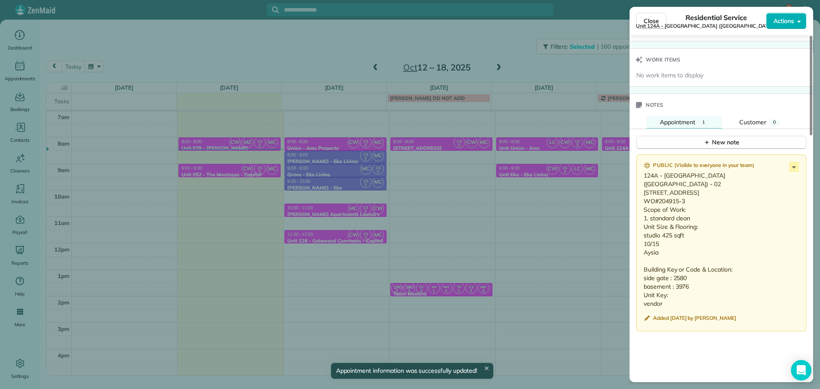
scroll to position [684, 0]
click at [791, 167] on icon at bounding box center [793, 165] width 10 height 10
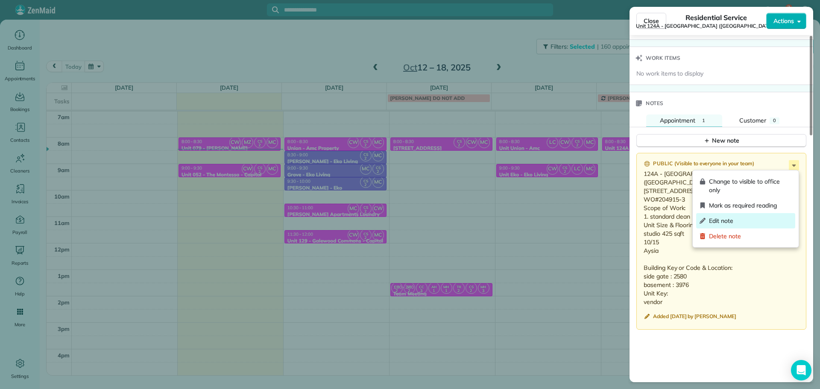
click at [744, 218] on span "Edit note" at bounding box center [750, 220] width 83 height 9
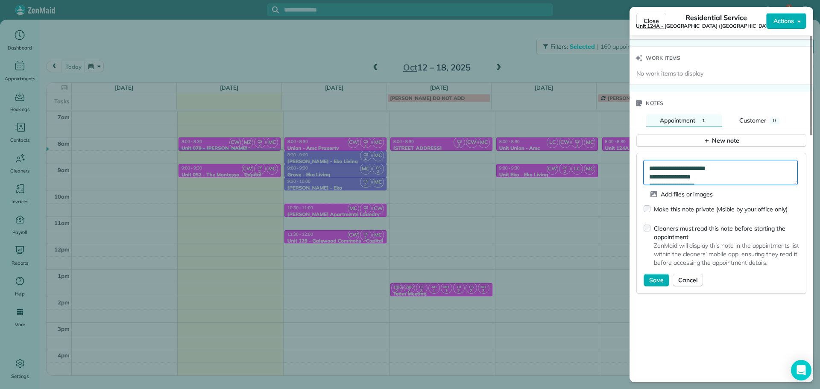
click at [733, 171] on textarea "**********" at bounding box center [720, 172] width 154 height 25
type textarea "**********"
click at [655, 283] on span "Save" at bounding box center [656, 280] width 15 height 9
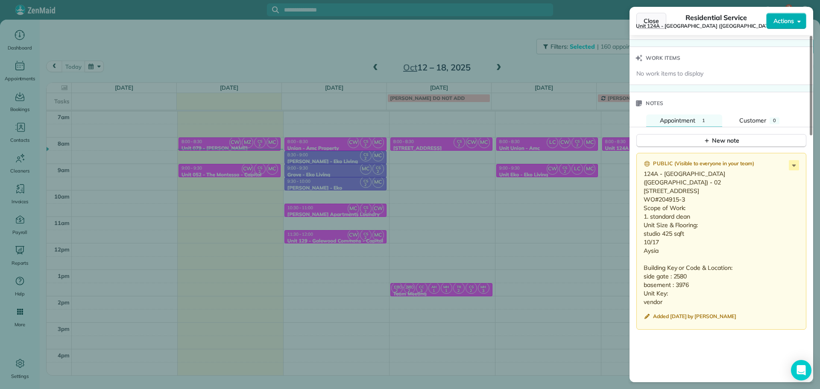
click at [650, 17] on span "Close" at bounding box center [650, 21] width 15 height 9
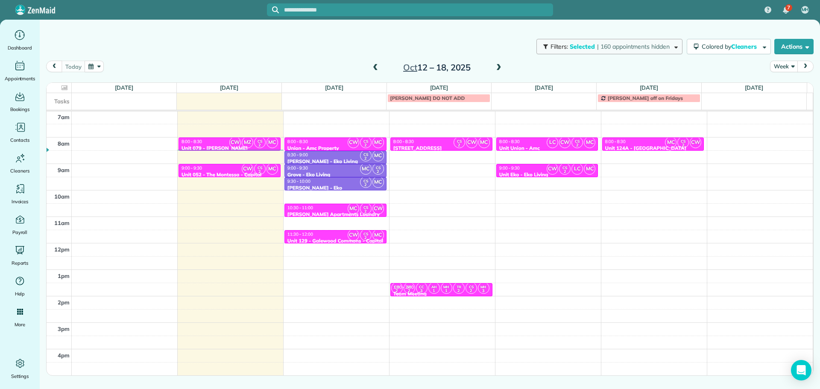
click at [594, 50] on button "Filters: Selected | 160 appointments hidden" at bounding box center [609, 46] width 146 height 15
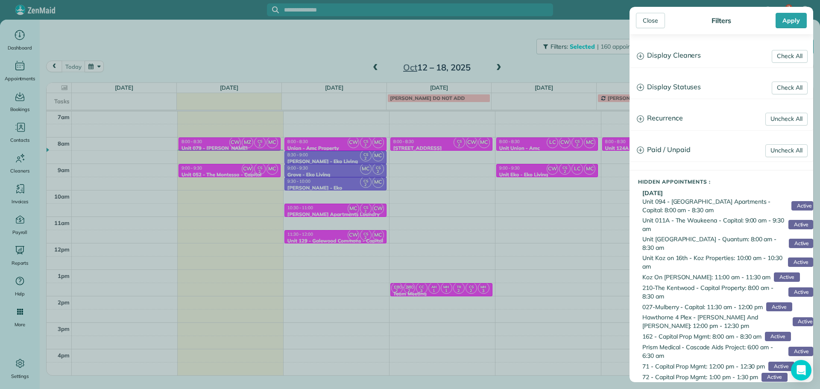
click at [705, 49] on h3 "Display Cleaners" at bounding box center [721, 56] width 183 height 22
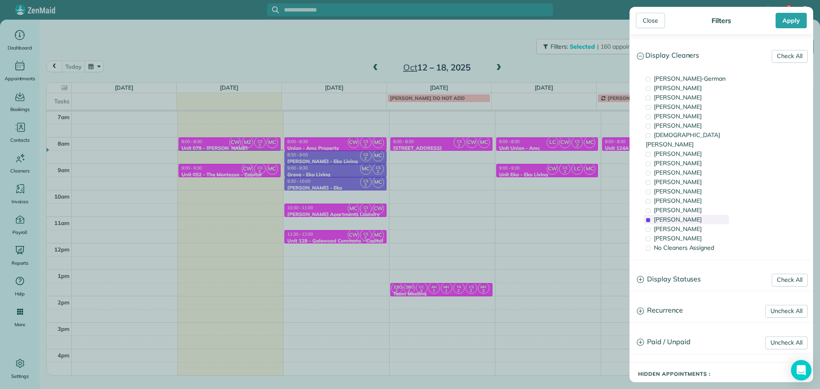
click at [696, 215] on div "[PERSON_NAME]" at bounding box center [685, 219] width 85 height 9
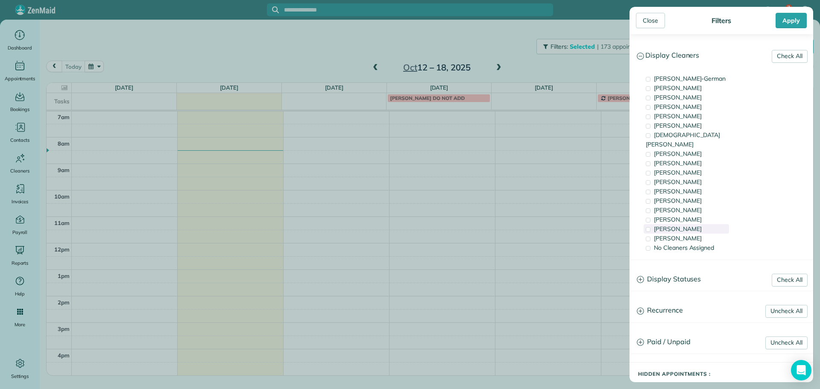
click at [697, 224] on div "[PERSON_NAME]" at bounding box center [685, 228] width 85 height 9
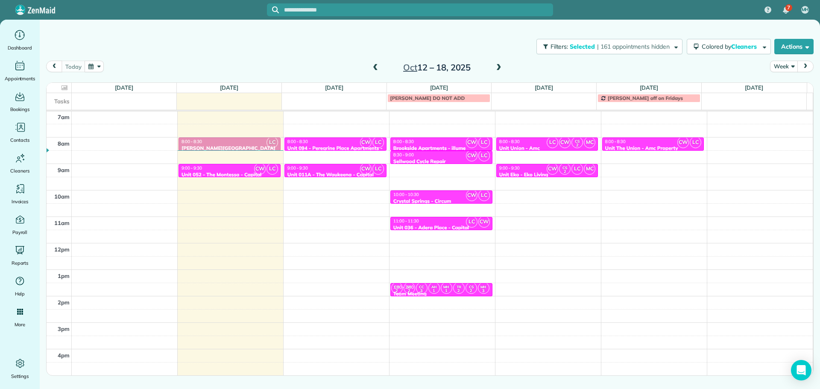
click at [318, 150] on div "Close Filters Apply Check All Display Cleaners [PERSON_NAME]-German [PERSON_NAM…" at bounding box center [410, 194] width 820 height 389
click at [373, 65] on span at bounding box center [374, 68] width 9 height 8
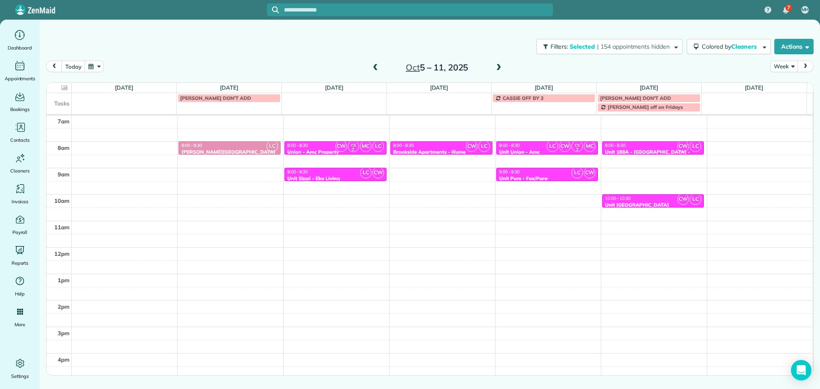
click at [511, 174] on span "9:00 - 9:30" at bounding box center [509, 172] width 20 height 6
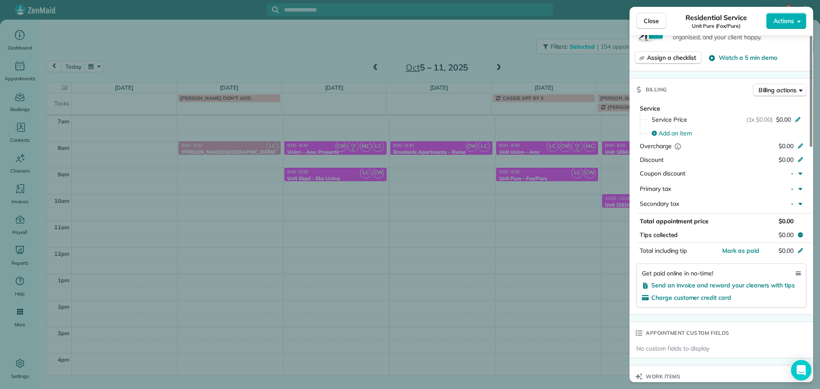
scroll to position [598, 0]
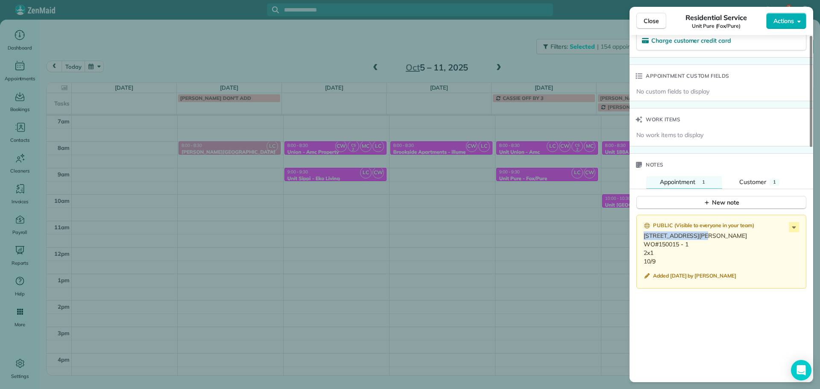
drag, startPoint x: 701, startPoint y: 236, endPoint x: 644, endPoint y: 236, distance: 56.8
click at [644, 236] on p "[STREET_ADDRESS][PERSON_NAME] WO#150015 - 1 2x1 10/9" at bounding box center [721, 248] width 157 height 34
copy p "[STREET_ADDRESS][PERSON_NAME]"
click at [485, 144] on div "Close Residential Service Unit Pure (Fox/Pure) Actions Status Active Unit Pure …" at bounding box center [410, 194] width 820 height 389
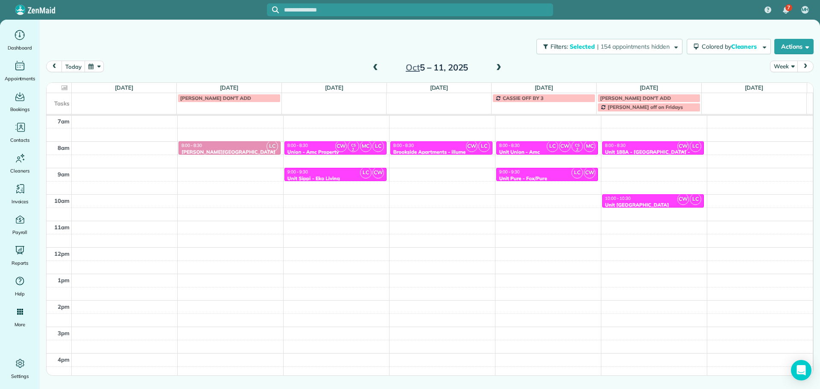
click at [647, 148] on div "8:00 - 8:30" at bounding box center [652, 146] width 97 height 6
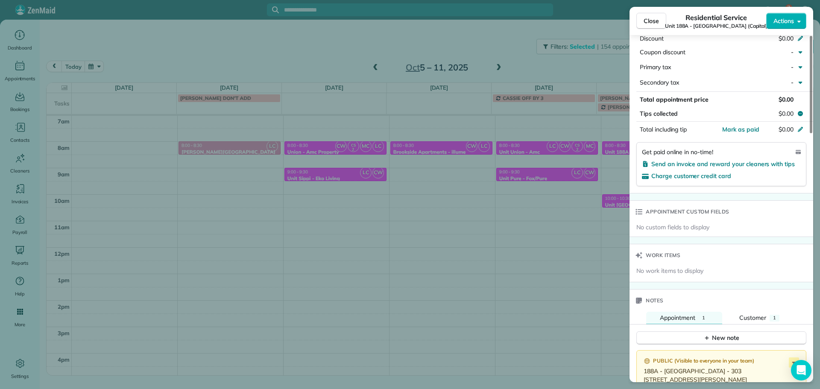
scroll to position [644, 0]
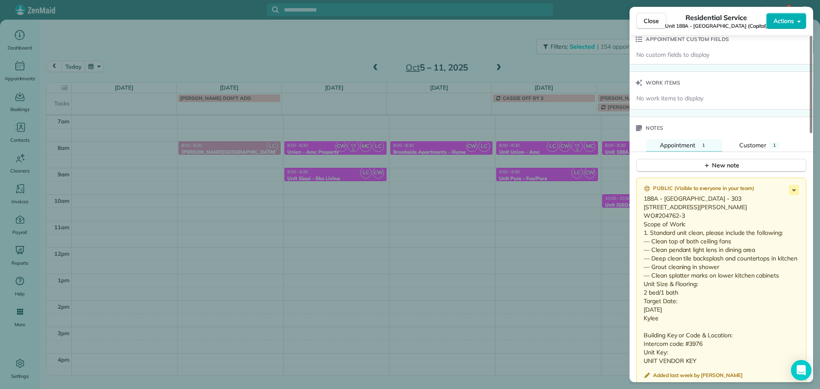
click at [587, 196] on div "Close Residential Service Unit 188A - [GEOGRAPHIC_DATA] Rose Apartments (Capita…" at bounding box center [410, 194] width 820 height 389
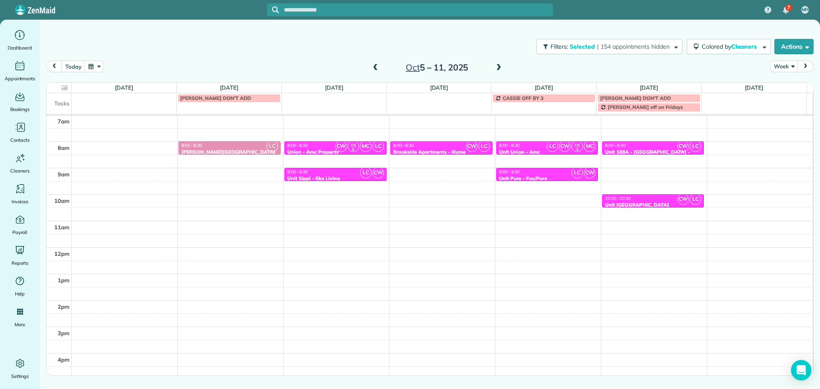
click at [640, 147] on div "8:00 - 8:30" at bounding box center [652, 146] width 97 height 6
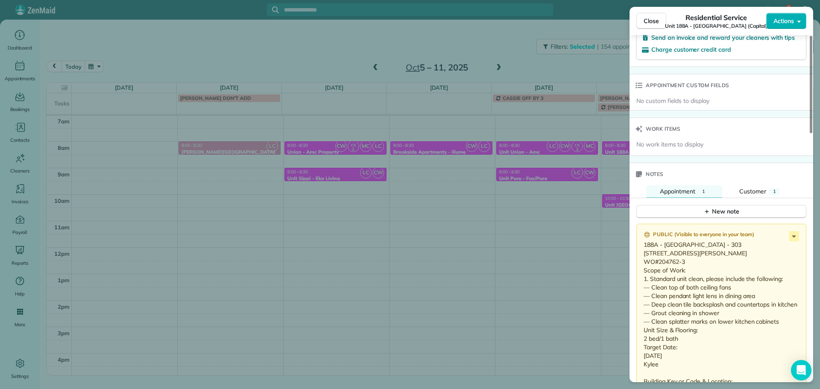
scroll to position [642, 0]
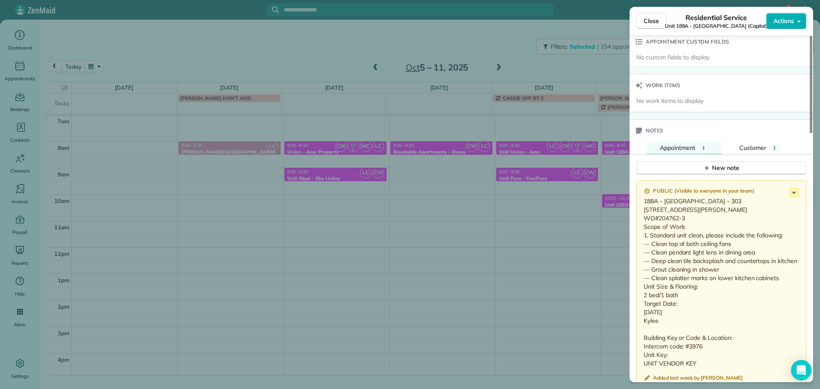
click at [606, 239] on div "Close Residential Service Unit 188A - [GEOGRAPHIC_DATA] Rose Apartments (Capita…" at bounding box center [410, 194] width 820 height 389
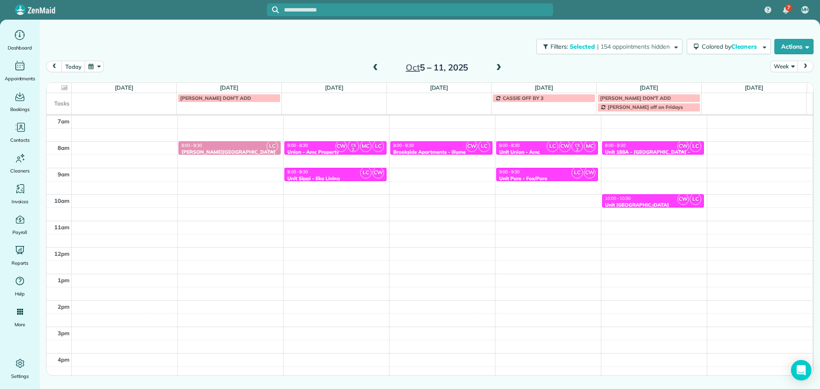
click at [639, 200] on div "10:00 - 10:30" at bounding box center [652, 198] width 97 height 6
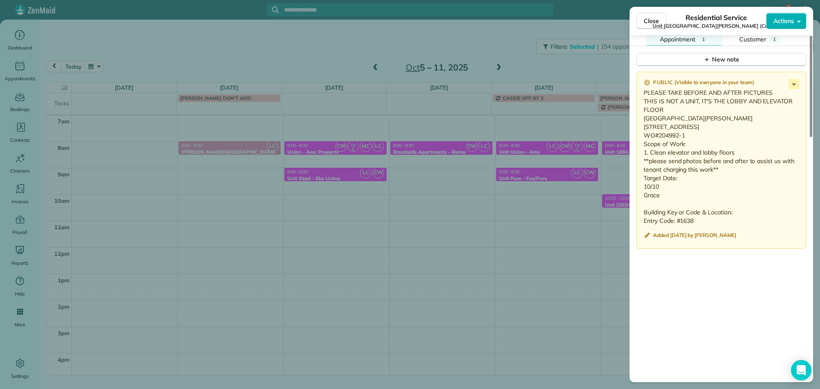
scroll to position [707, 0]
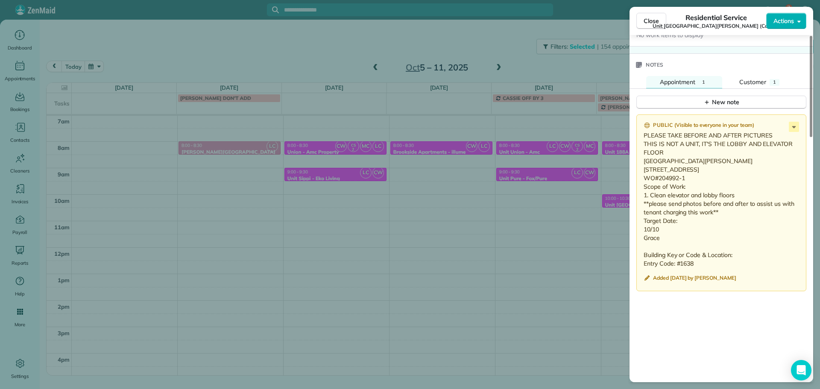
click at [691, 180] on p "PLEASE TAKE BEFORE AND AFTER PICTURES THIS IS NOT A UNIT, IT'S THE LOBBY AND EL…" at bounding box center [721, 199] width 157 height 137
drag, startPoint x: 684, startPoint y: 176, endPoint x: 658, endPoint y: 180, distance: 26.3
click at [658, 180] on p "PLEASE TAKE BEFORE AND AFTER PICTURES THIS IS NOT A UNIT, IT'S THE LOBBY AND EL…" at bounding box center [721, 199] width 157 height 137
copy p "204992-1"
click at [531, 64] on div "Close Residential Service Unit [STREET_ADDRESS][GEOGRAPHIC_DATA][PERSON_NAME] (…" at bounding box center [410, 194] width 820 height 389
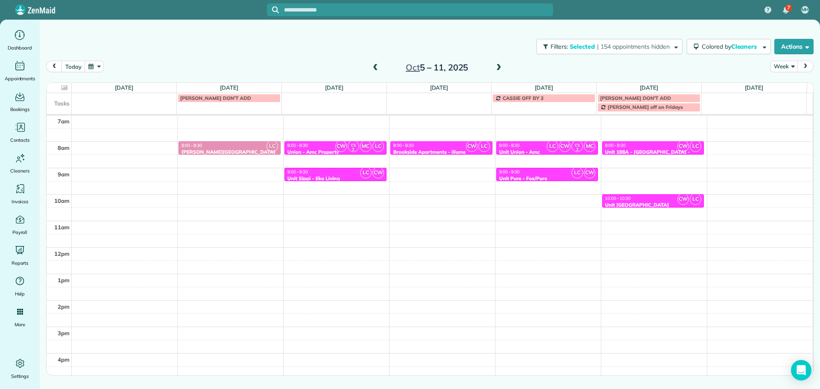
click at [498, 67] on span at bounding box center [498, 68] width 9 height 8
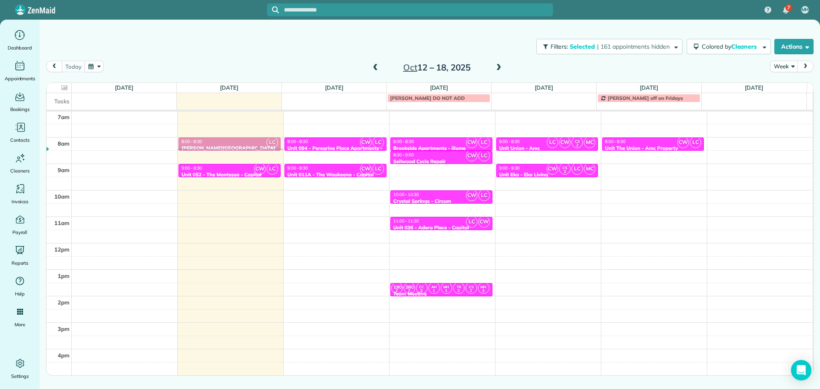
click at [445, 225] on div "Unit 036 - Adera Place - Capital" at bounding box center [441, 228] width 97 height 6
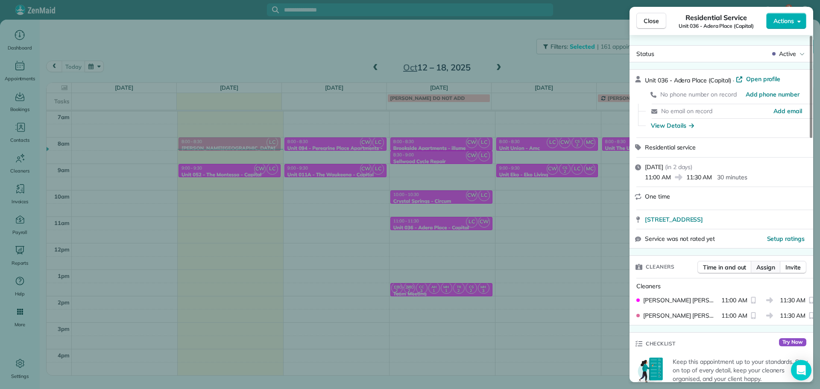
click at [767, 265] on span "Assign" at bounding box center [765, 267] width 19 height 9
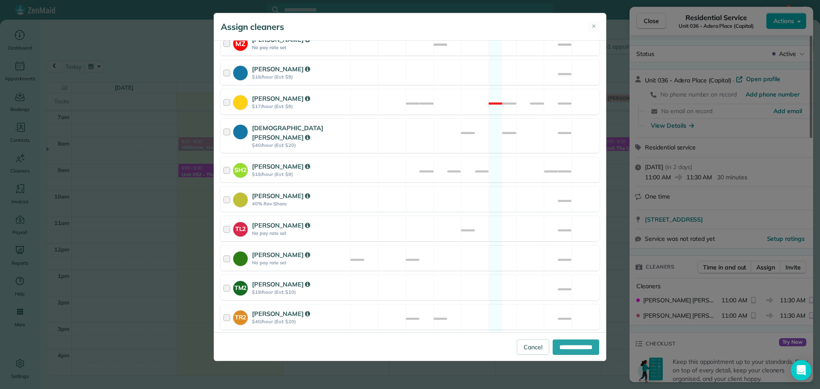
scroll to position [298, 0]
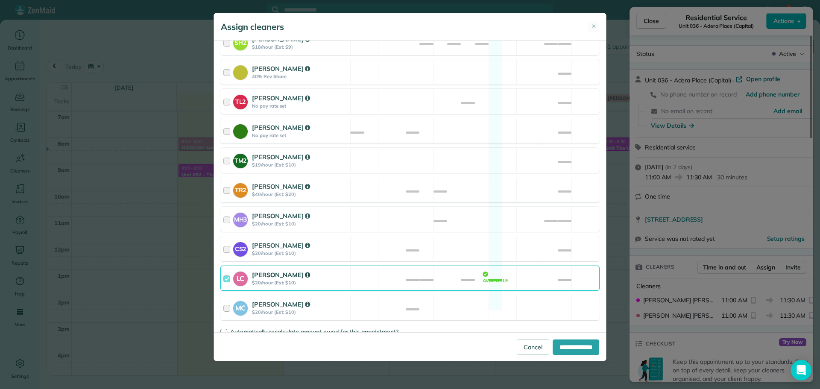
click at [465, 268] on div "LC [PERSON_NAME] $20/hour (Est: $10) Available" at bounding box center [409, 277] width 379 height 25
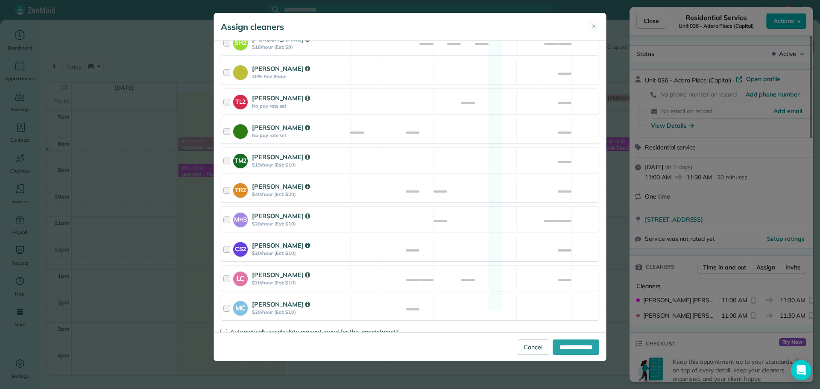
click at [468, 248] on div "CS2 [PERSON_NAME] $20/hour (Est: $10) Available" at bounding box center [409, 248] width 379 height 25
click at [466, 295] on div "MC [PERSON_NAME] $20/hour (Est: $10) Available" at bounding box center [409, 307] width 379 height 25
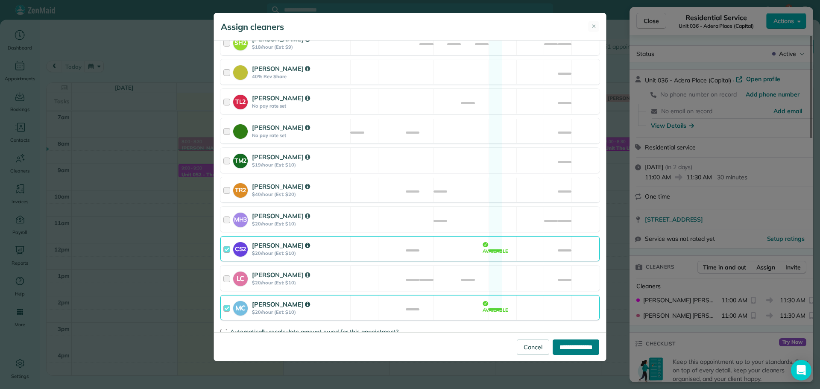
click at [552, 340] on input "**********" at bounding box center [575, 346] width 47 height 15
type input "**********"
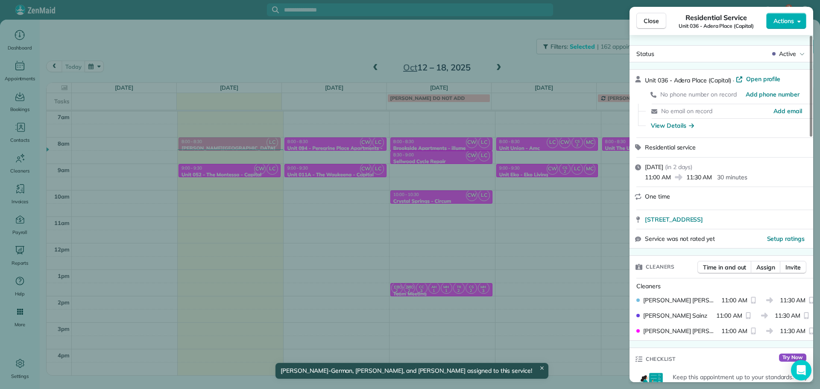
click at [471, 233] on div "Close Residential Service Unit 036 - Adera Place (Capital) Actions Status Activ…" at bounding box center [410, 194] width 820 height 389
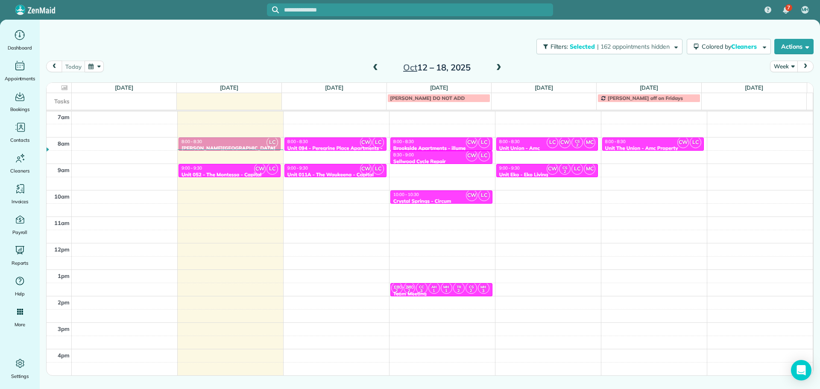
click at [455, 181] on div "4am 5am 6am 7am 8am 9am 10am 11am 12pm 1pm 2pm 3pm 4pm 5pm LC 8:00 - 8:30 [PERS…" at bounding box center [430, 217] width 766 height 370
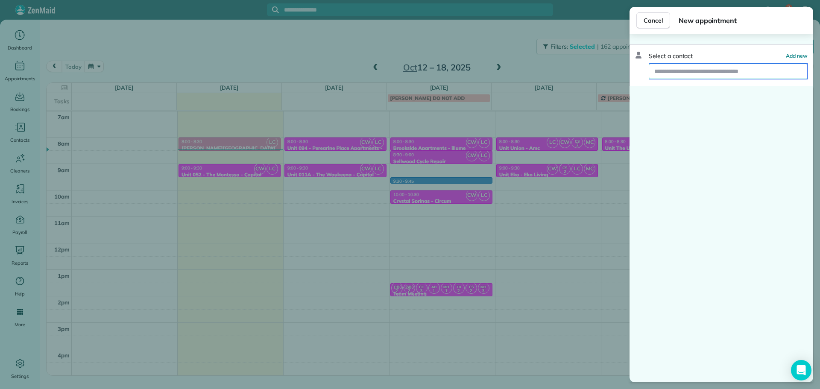
click at [707, 71] on input "text" at bounding box center [728, 71] width 158 height 15
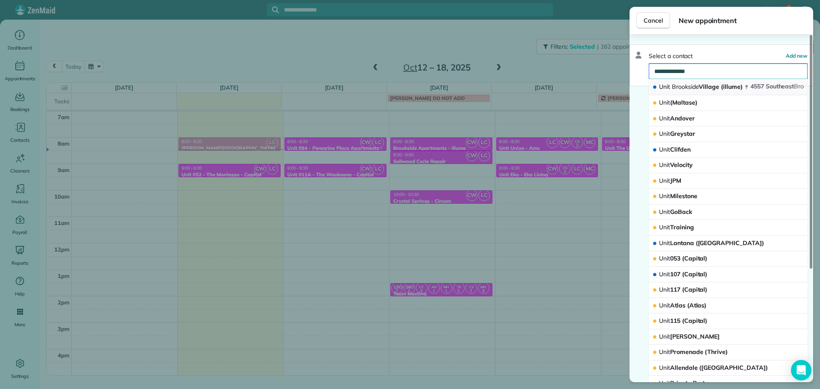
type input "**********"
click at [697, 87] on span "Brookside" at bounding box center [684, 87] width 27 height 8
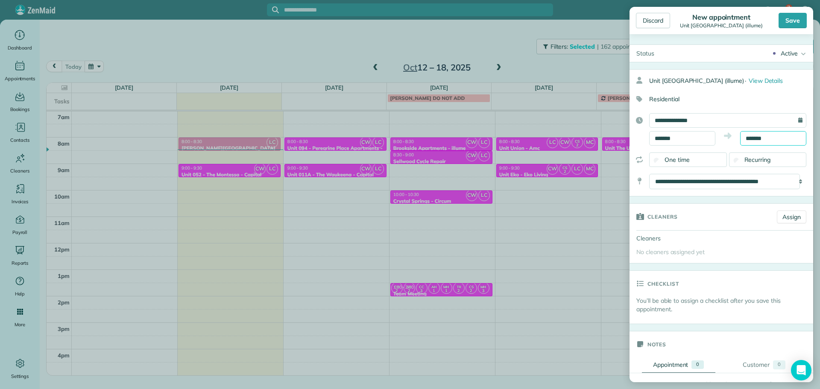
click at [751, 139] on input "*******" at bounding box center [773, 138] width 66 height 15
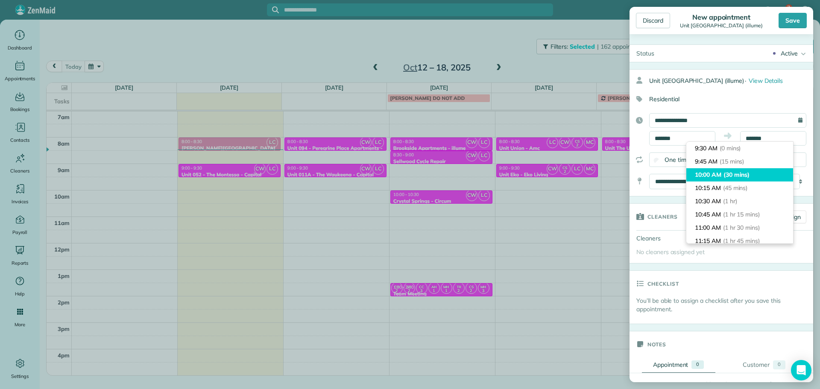
type input "********"
click at [748, 177] on span "(30 mins)" at bounding box center [736, 175] width 26 height 8
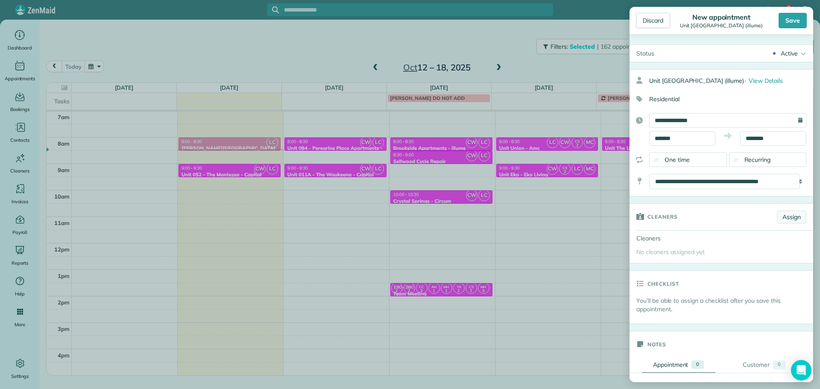
click at [779, 213] on link "Assign" at bounding box center [790, 216] width 29 height 13
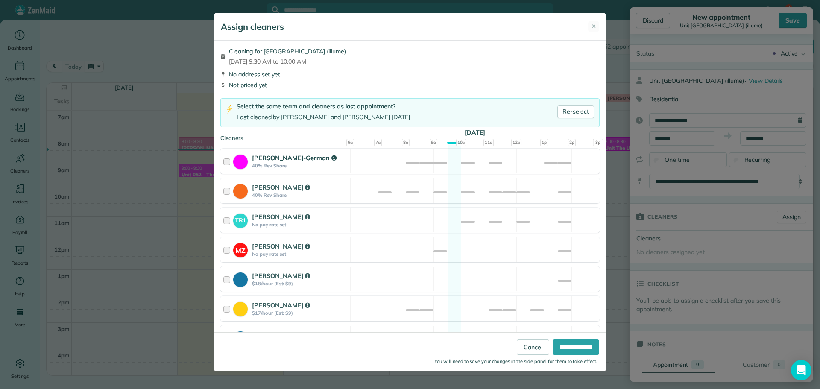
click at [452, 166] on div "[PERSON_NAME]-German 40% Rev Share Not available" at bounding box center [409, 161] width 379 height 25
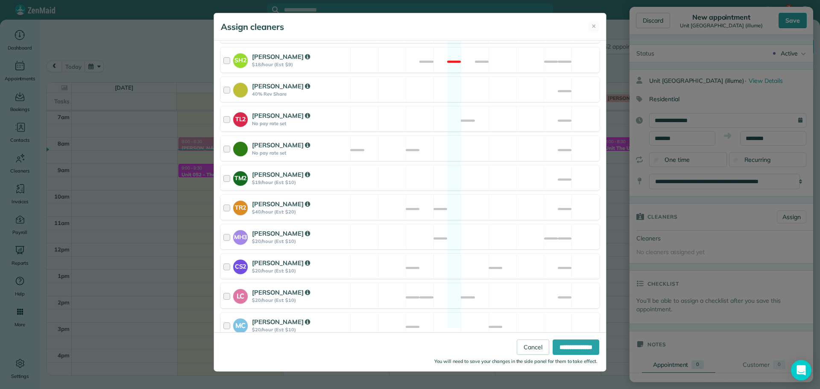
scroll to position [324, 0]
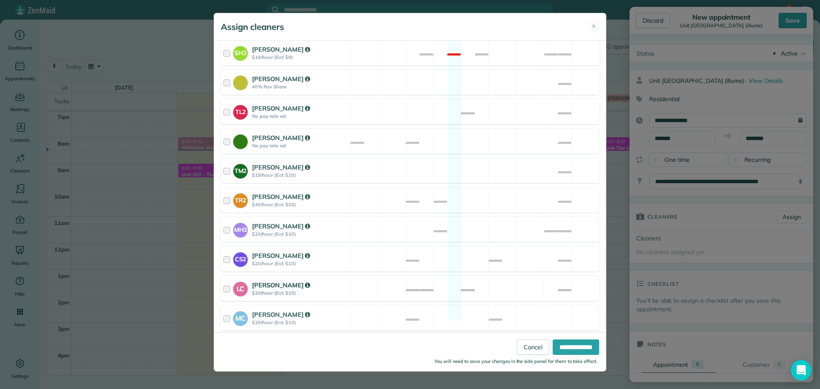
click at [441, 279] on div "LC [PERSON_NAME] $20/hour (Est: $10) Not available" at bounding box center [409, 288] width 379 height 25
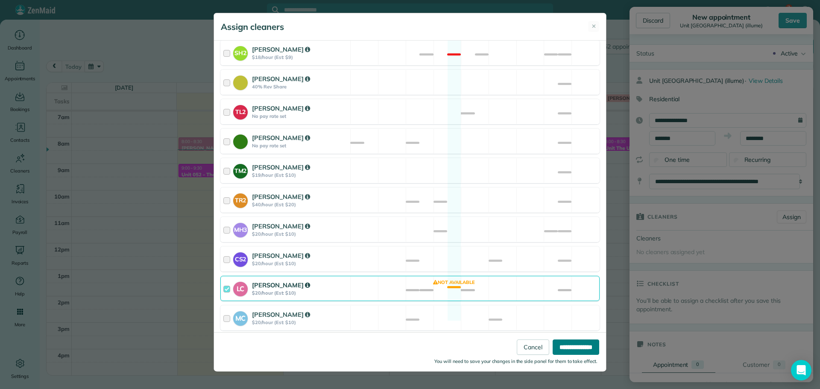
click at [553, 343] on input "**********" at bounding box center [575, 346] width 47 height 15
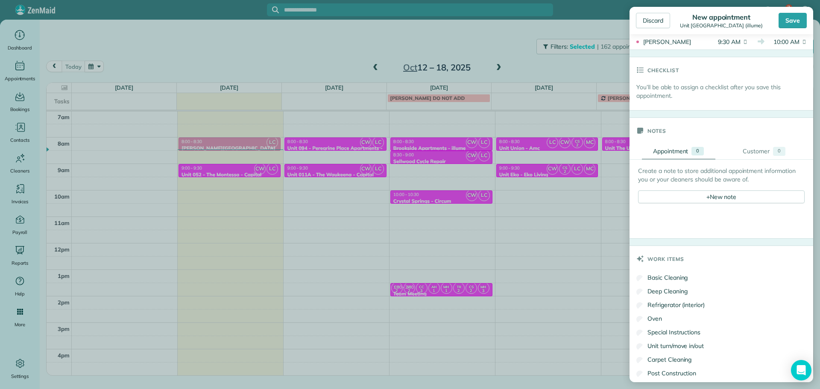
scroll to position [256, 0]
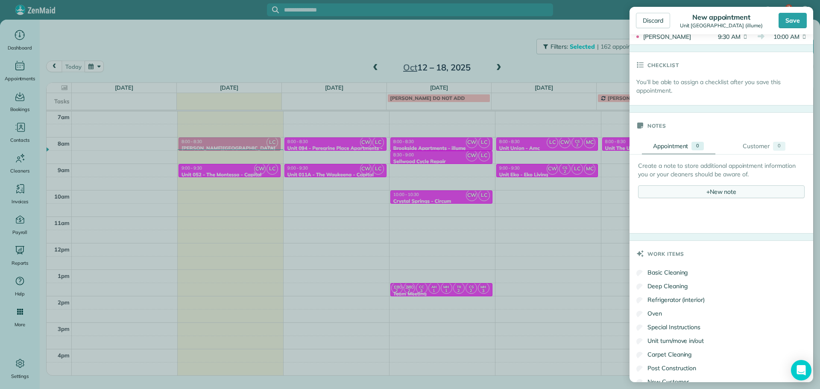
click at [710, 191] on div "+ New note" at bounding box center [721, 191] width 166 height 13
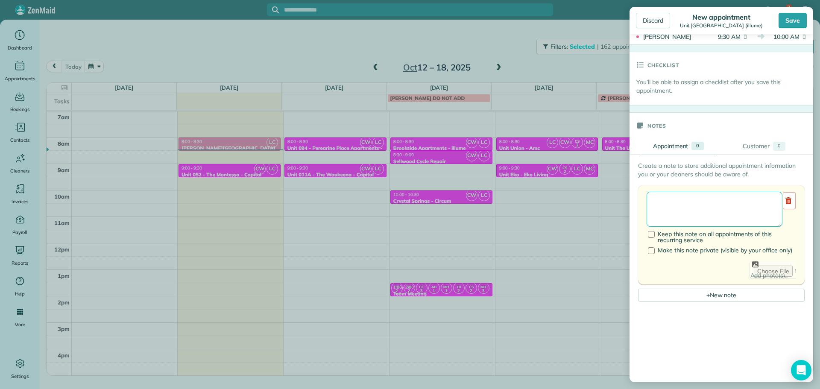
click at [711, 195] on textarea at bounding box center [714, 209] width 136 height 35
paste textarea "**********"
paste textarea "*********"
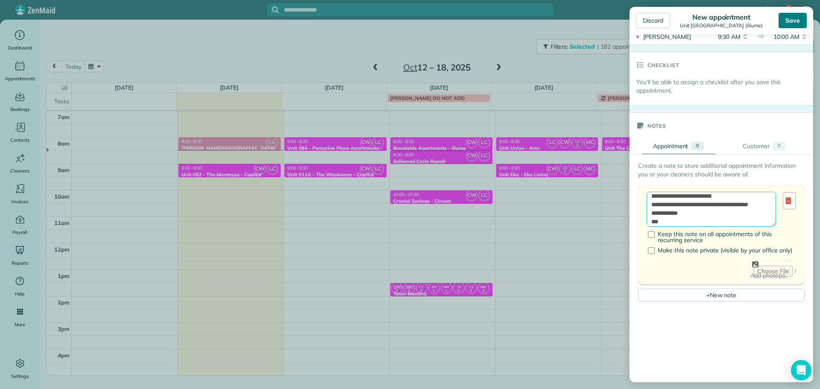
type textarea "**********"
click at [793, 19] on div "Save" at bounding box center [792, 20] width 28 height 15
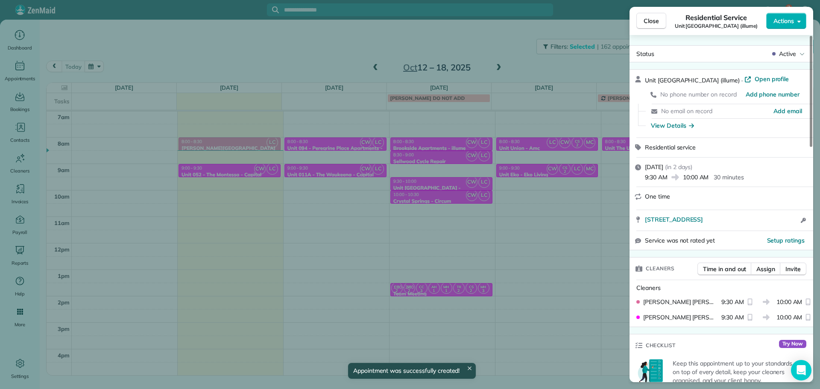
click at [321, 49] on div "Close Residential Service Unit [GEOGRAPHIC_DATA] (illume) Actions Status Active…" at bounding box center [410, 194] width 820 height 389
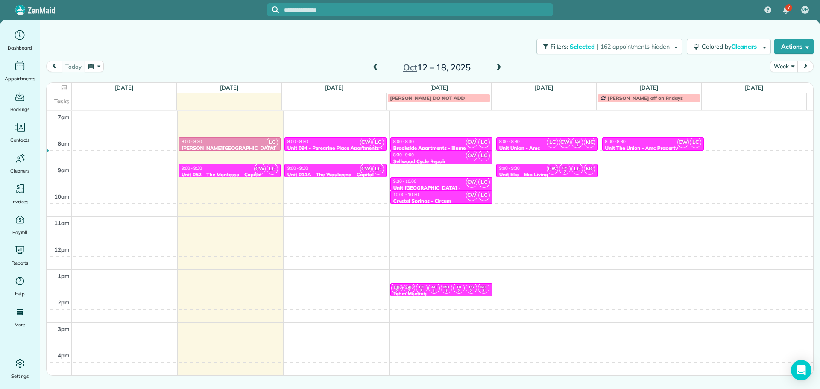
click at [376, 64] on span at bounding box center [374, 68] width 9 height 8
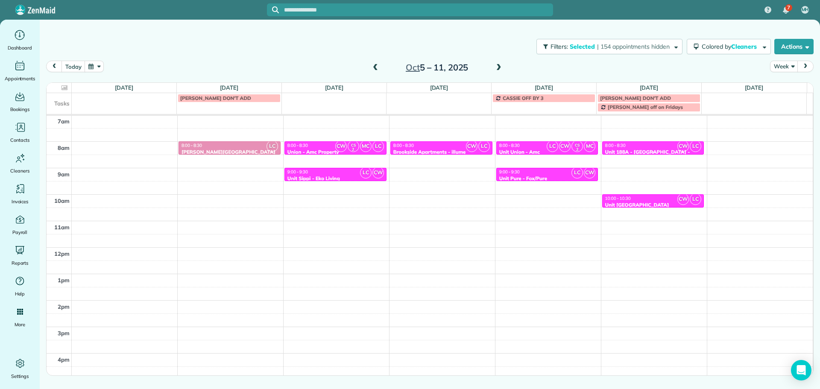
click at [658, 147] on div "8:00 - 8:30" at bounding box center [652, 146] width 97 height 6
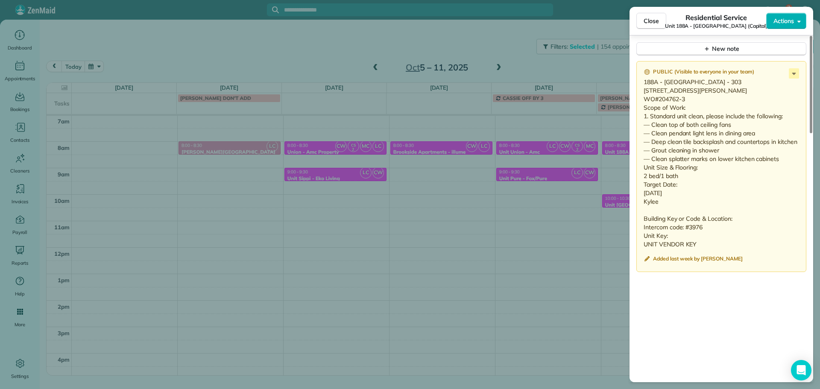
scroll to position [769, 0]
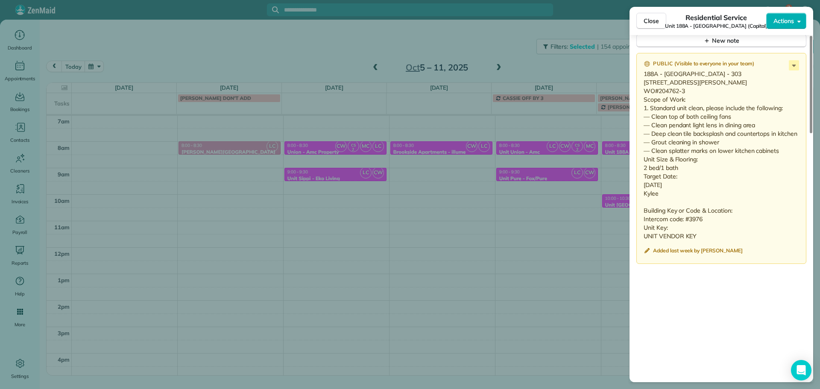
click at [794, 70] on p "188A - [GEOGRAPHIC_DATA] - 303 [STREET_ADDRESS][PERSON_NAME] WO#204762-3 Scope …" at bounding box center [721, 155] width 157 height 171
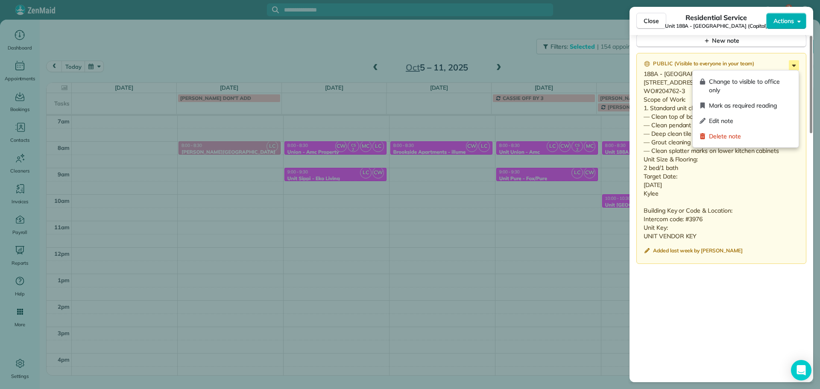
click at [794, 67] on icon at bounding box center [793, 65] width 10 height 10
click at [763, 119] on span "Edit note" at bounding box center [750, 121] width 83 height 9
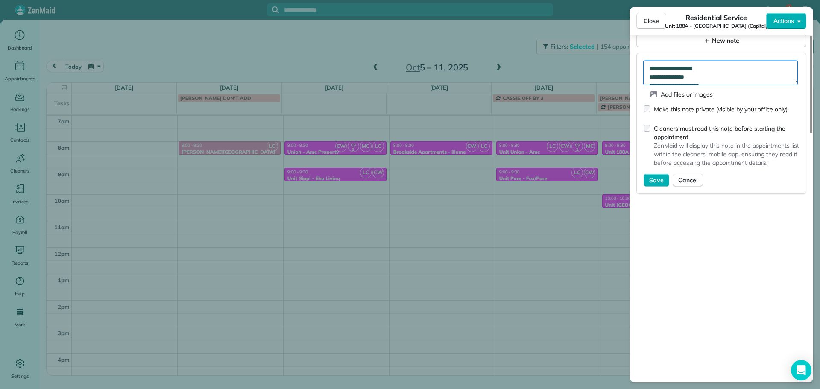
click at [744, 70] on textarea "**********" at bounding box center [720, 72] width 154 height 25
click at [662, 69] on textarea "**********" at bounding box center [720, 72] width 154 height 25
type textarea "**********"
click at [653, 176] on span "Save" at bounding box center [656, 180] width 15 height 9
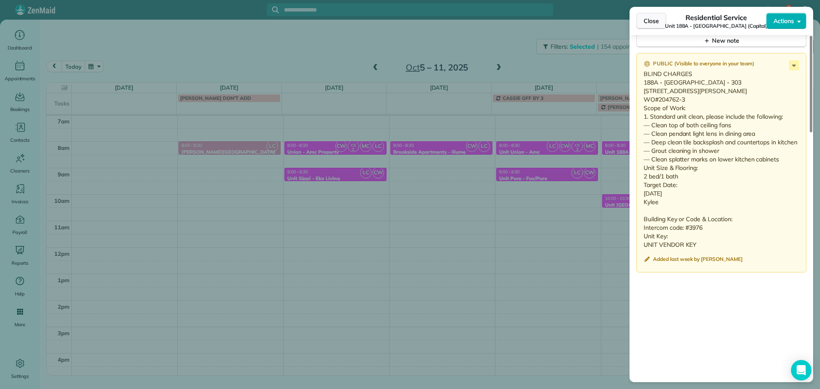
click at [652, 21] on span "Close" at bounding box center [650, 21] width 15 height 9
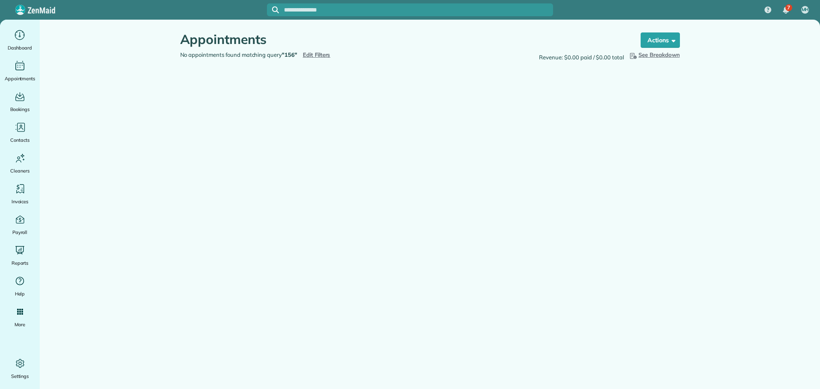
type input "**********"
click at [320, 56] on span "Edit Filters" at bounding box center [317, 54] width 28 height 7
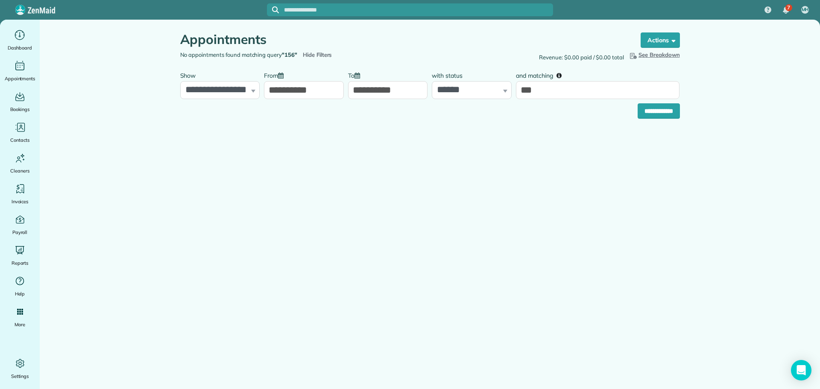
click at [374, 93] on input "**********" at bounding box center [388, 90] width 80 height 18
click at [363, 161] on link "12" at bounding box center [360, 162] width 14 height 14
type input "**********"
drag, startPoint x: 547, startPoint y: 90, endPoint x: 515, endPoint y: 91, distance: 32.5
click at [515, 91] on div "and matching ***" at bounding box center [597, 83] width 168 height 32
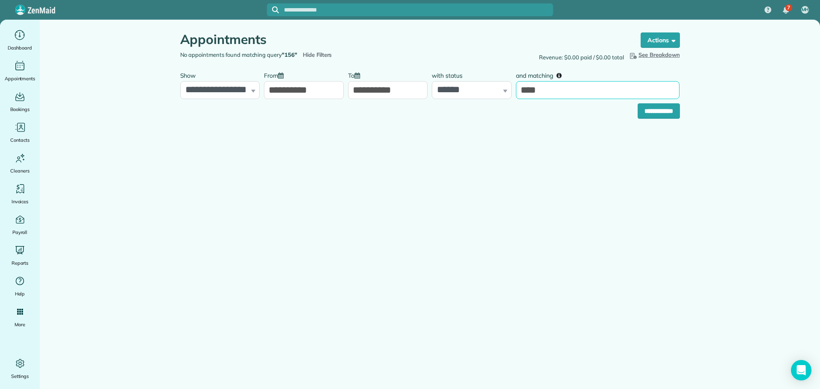
type input "****"
click at [637, 103] on input "**********" at bounding box center [658, 110] width 42 height 15
